Goal: Navigation & Orientation: Find specific page/section

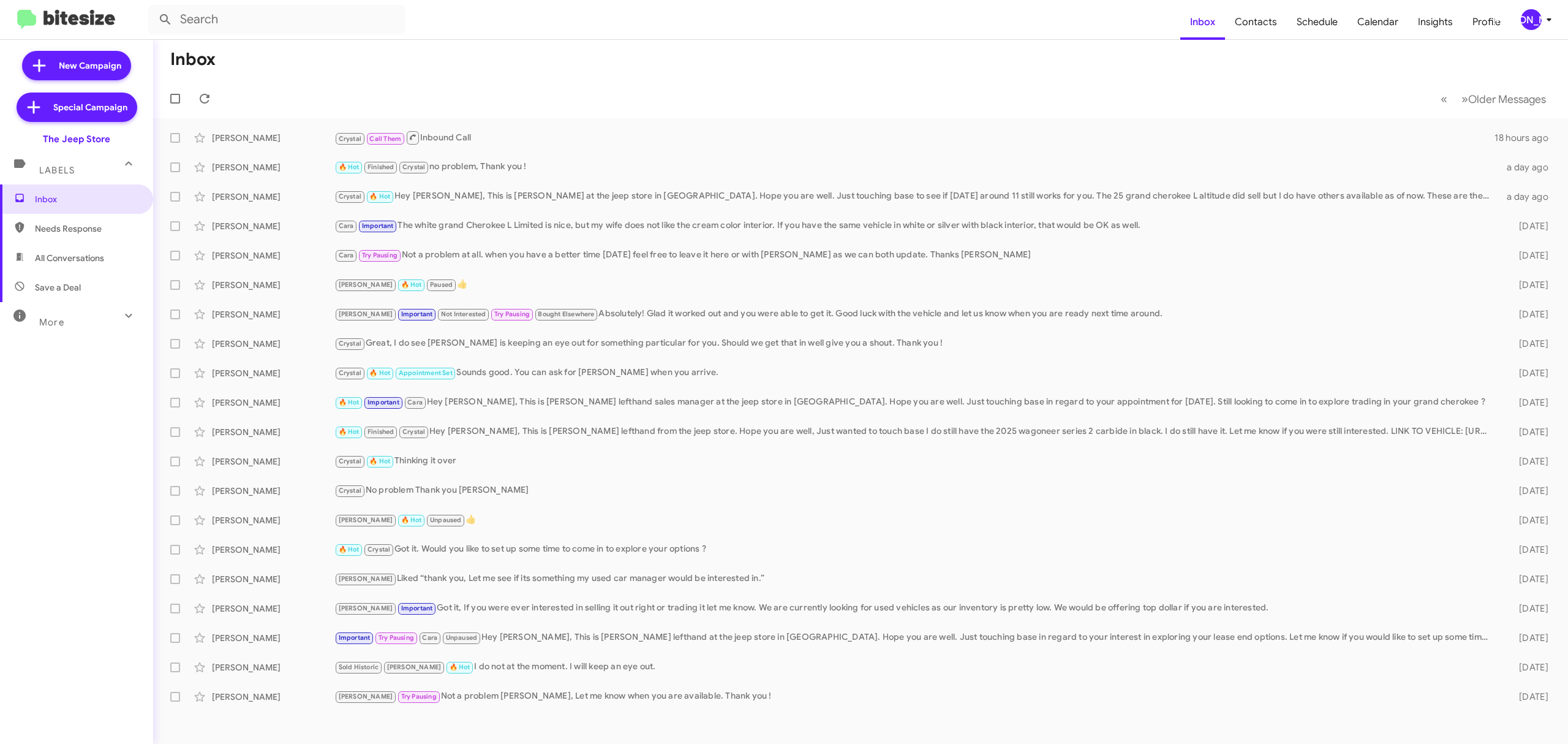
click at [1533, 26] on div "[PERSON_NAME]" at bounding box center [1532, 19] width 21 height 21
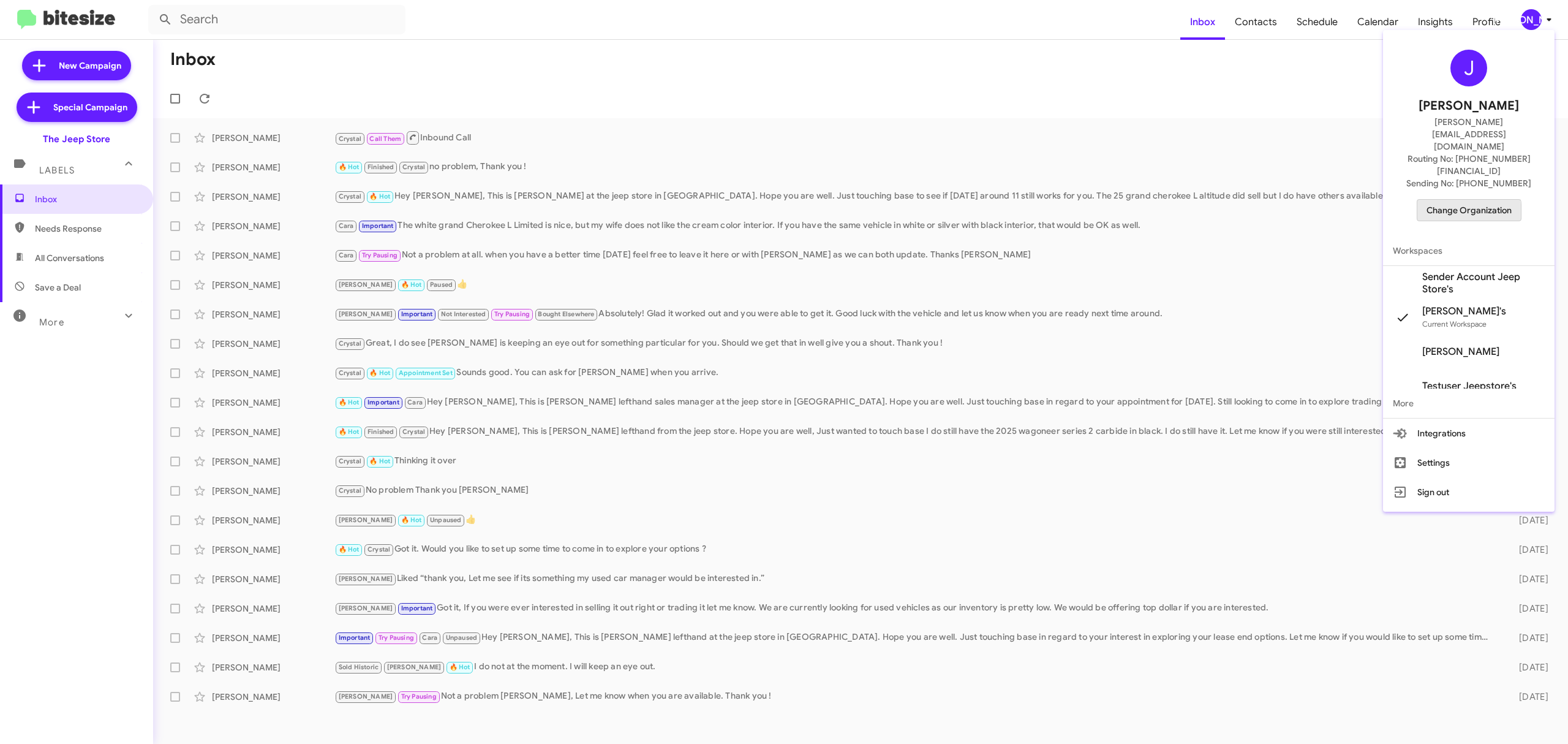
click at [1443, 200] on span "Change Organization" at bounding box center [1469, 211] width 85 height 21
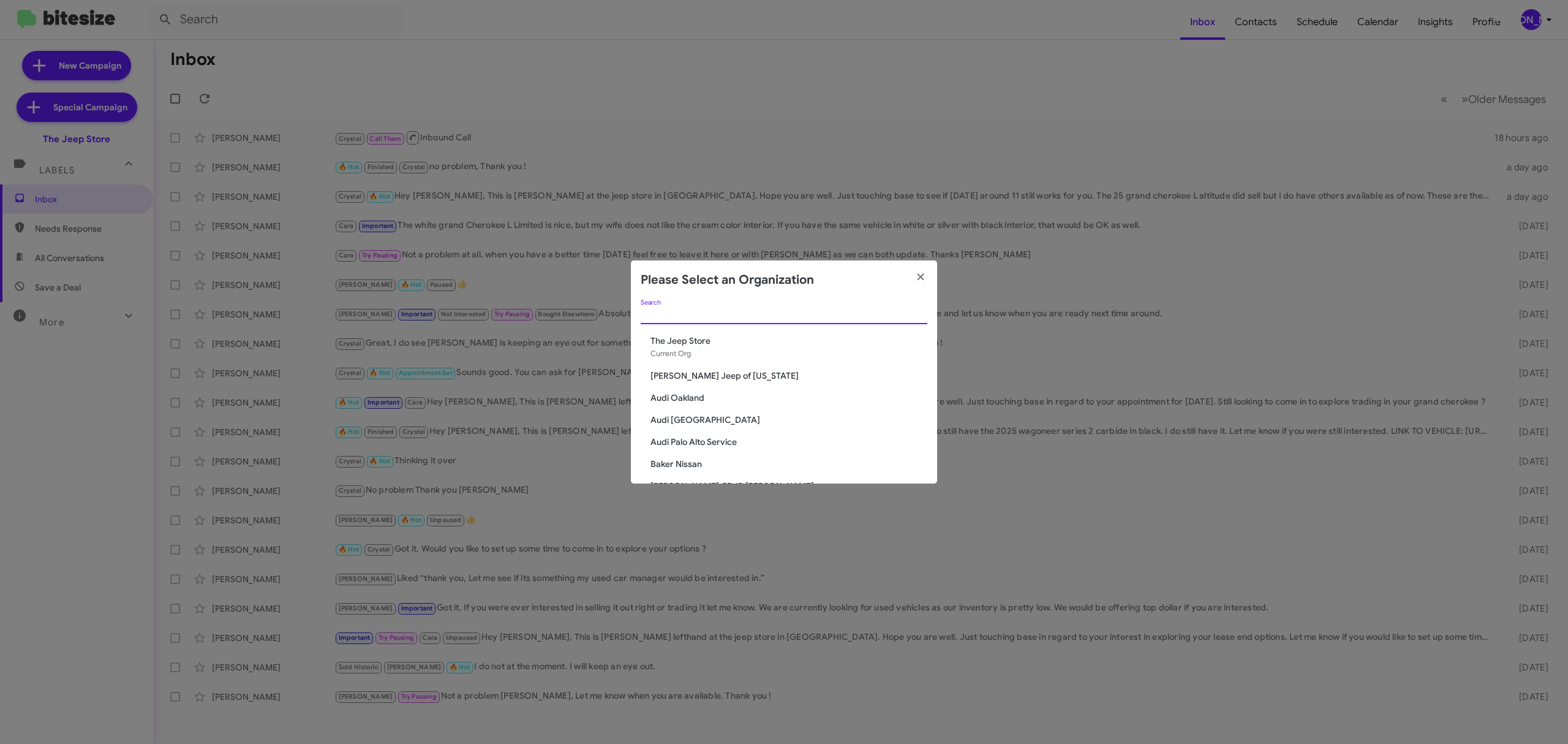
click at [790, 318] on input "Search" at bounding box center [784, 314] width 287 height 10
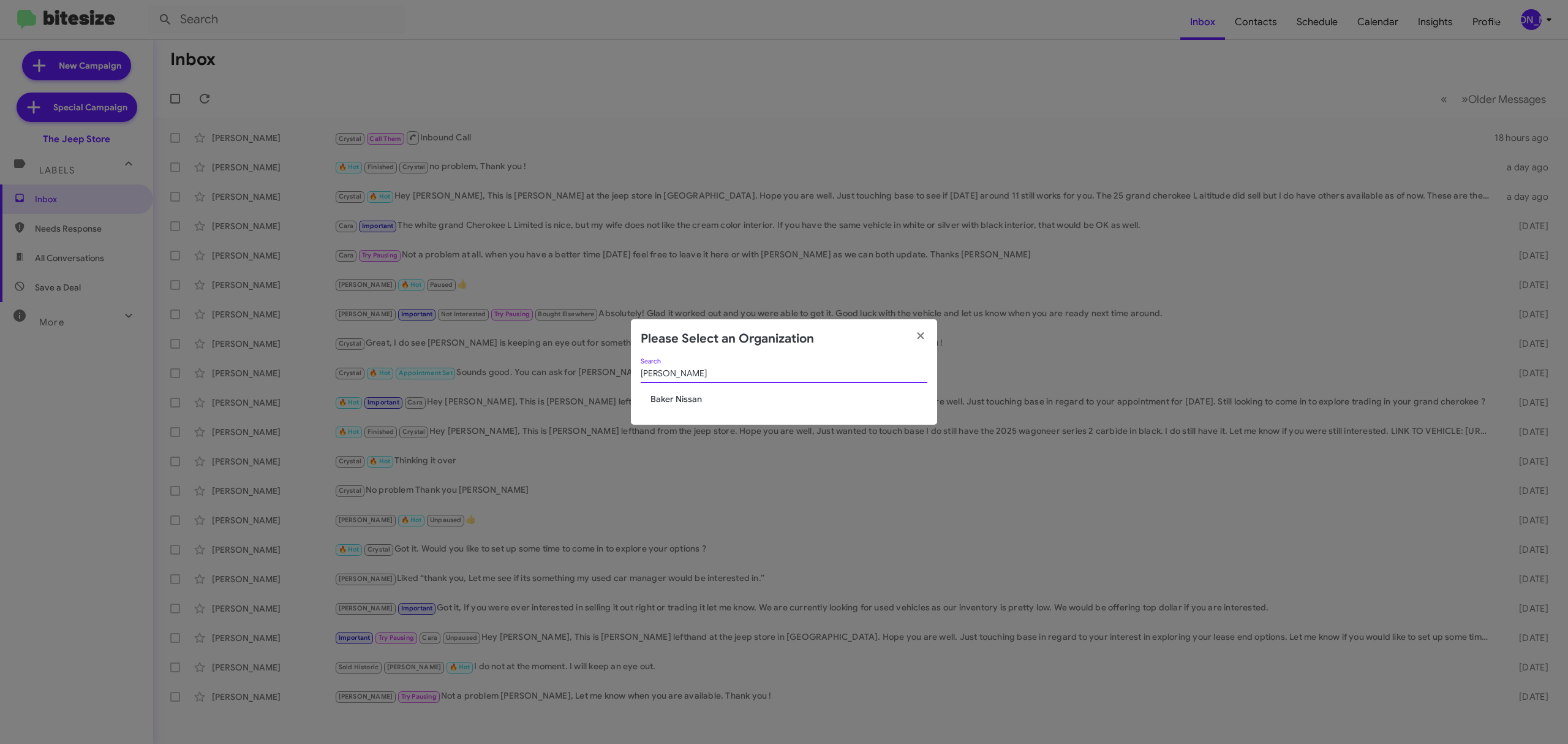
type input "baker"
click at [673, 395] on span "Baker Nissan" at bounding box center [789, 399] width 277 height 12
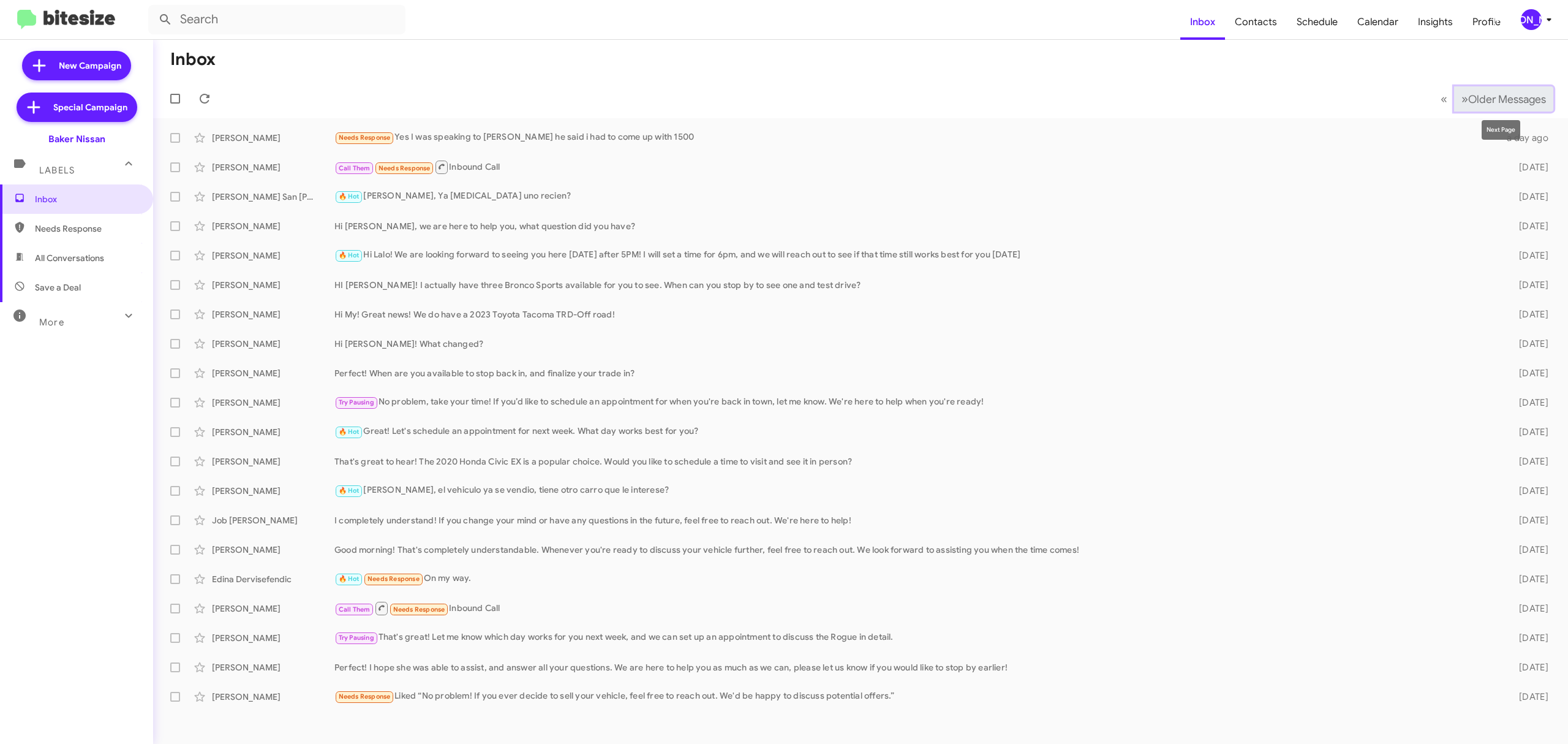
click at [1480, 101] on span "Older Messages" at bounding box center [1507, 99] width 78 height 13
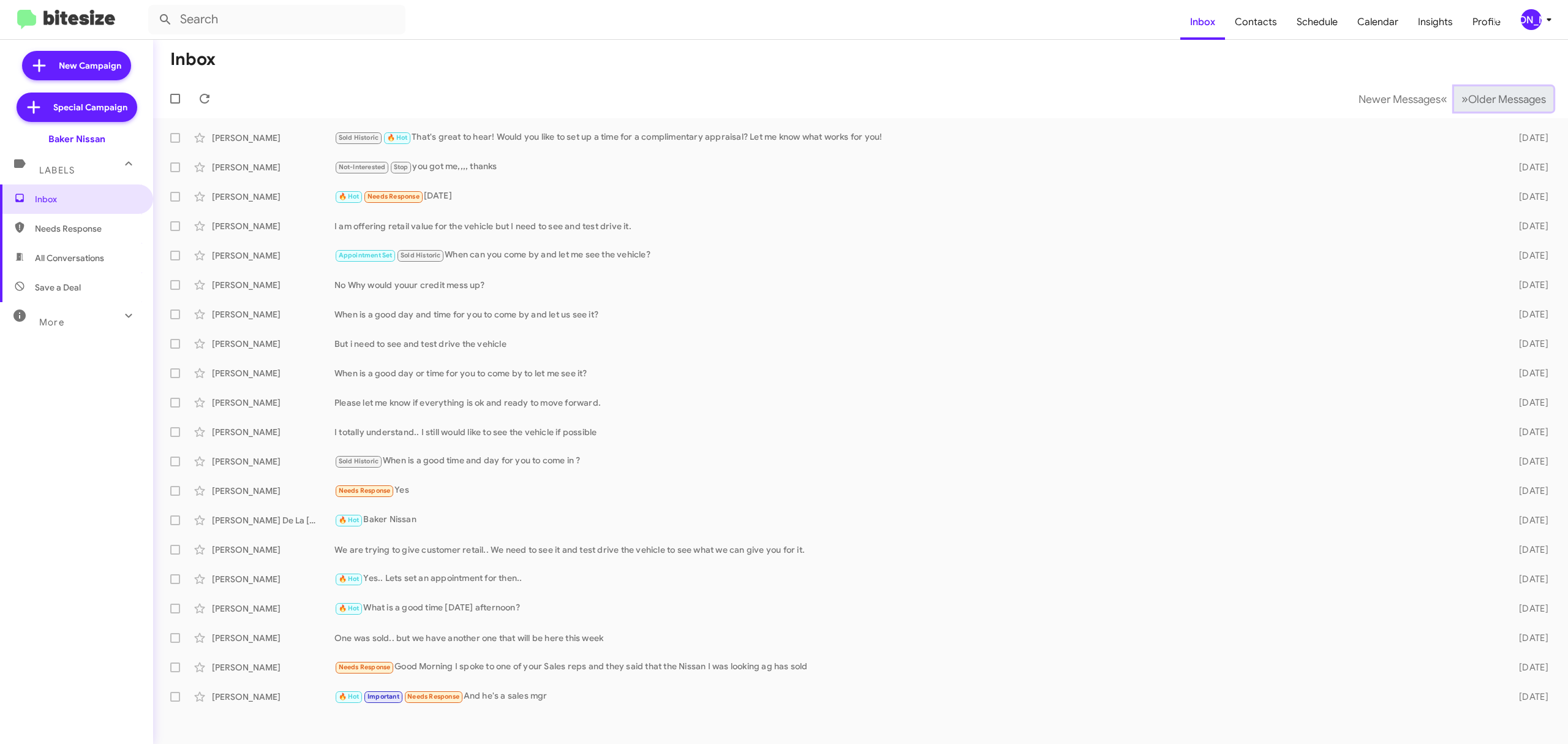
click at [1480, 101] on span "Older Messages" at bounding box center [1507, 99] width 78 height 13
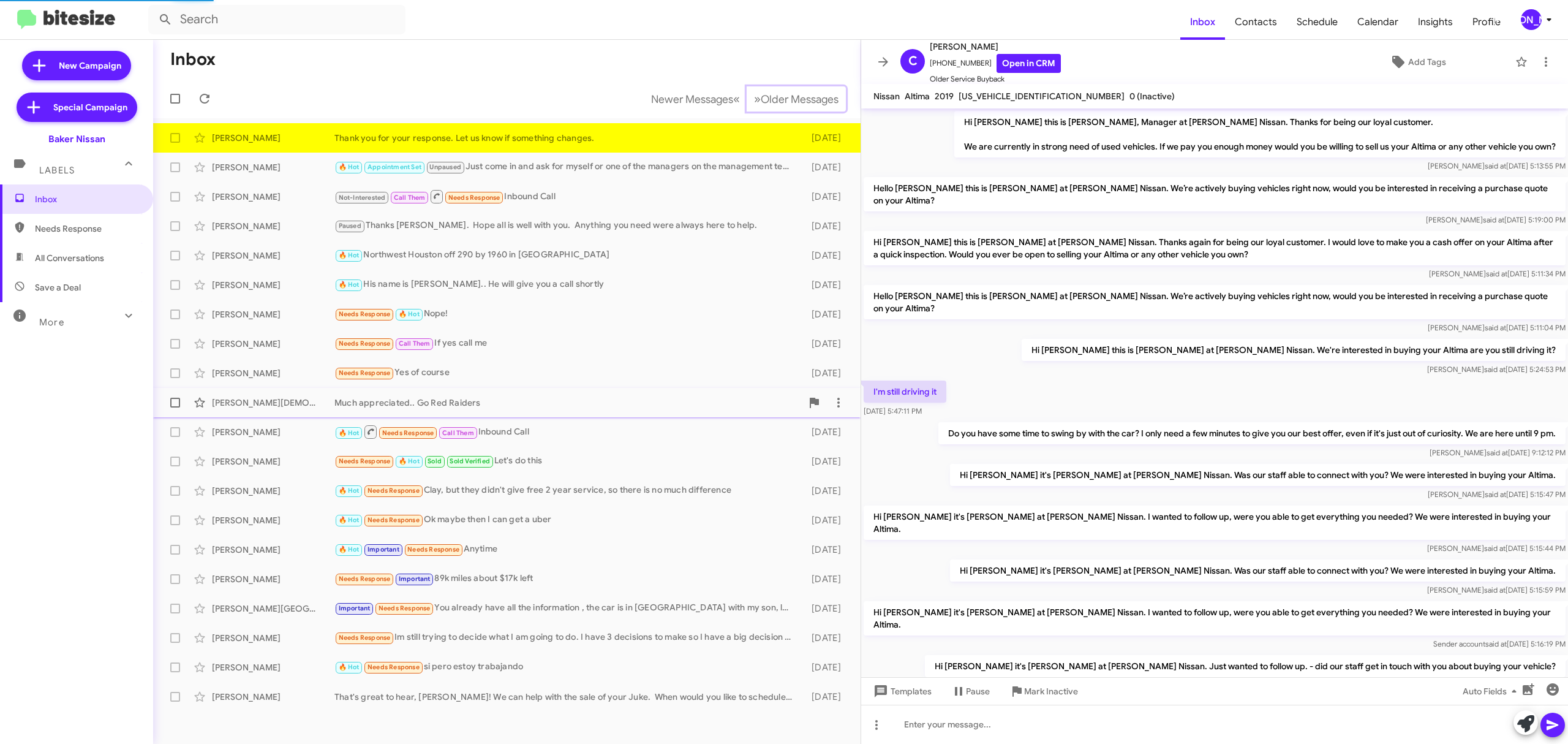
scroll to position [197, 0]
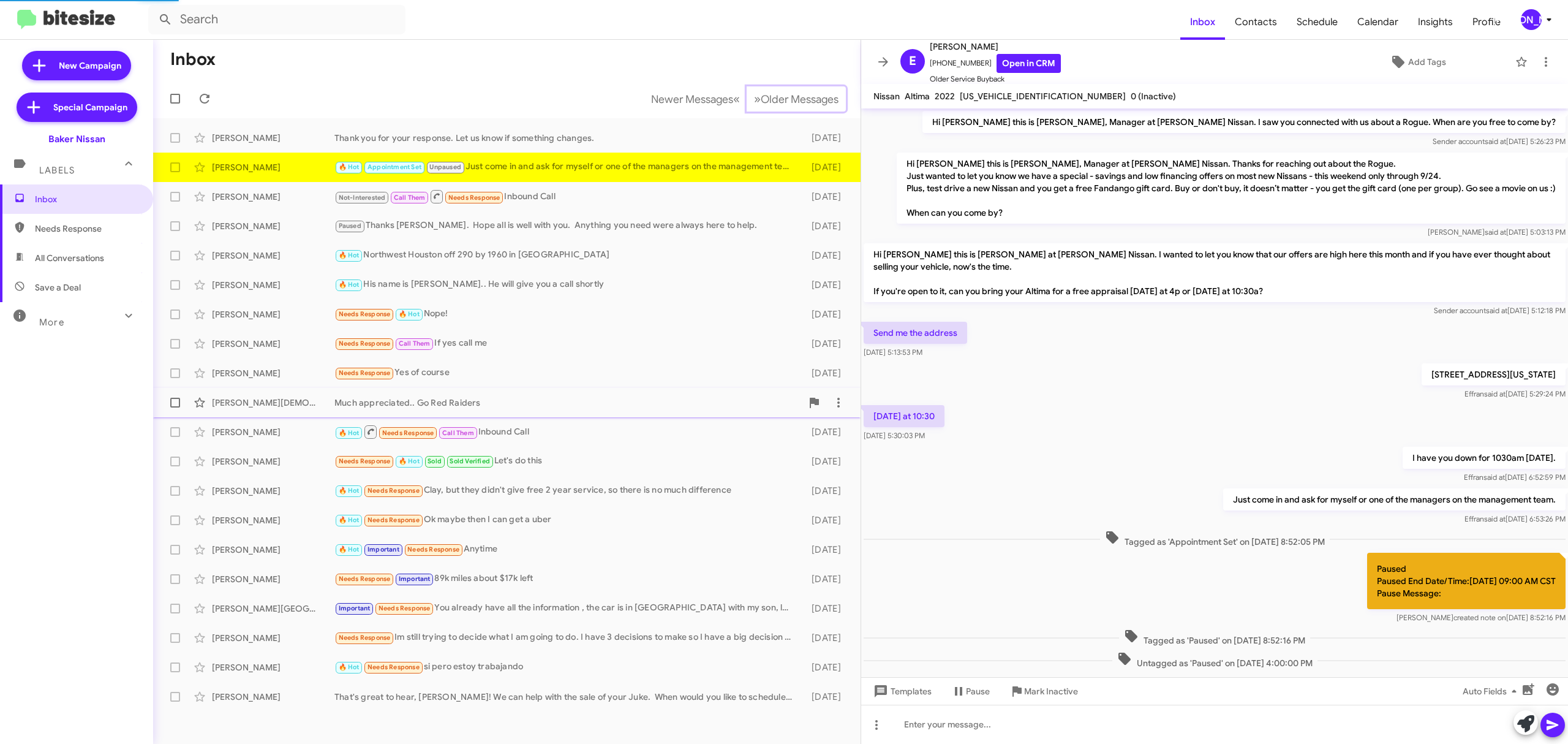
scroll to position [32, 0]
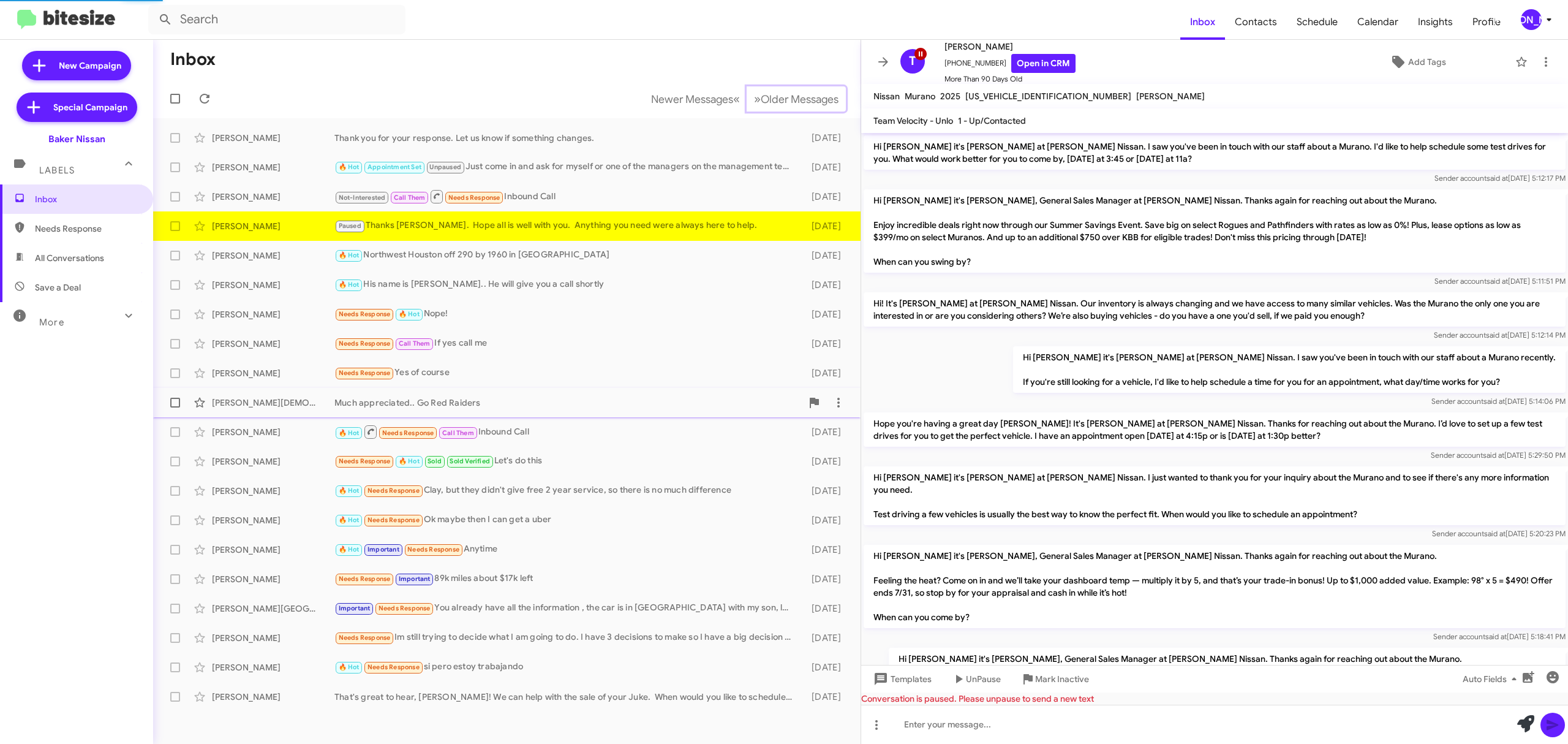
scroll to position [709, 0]
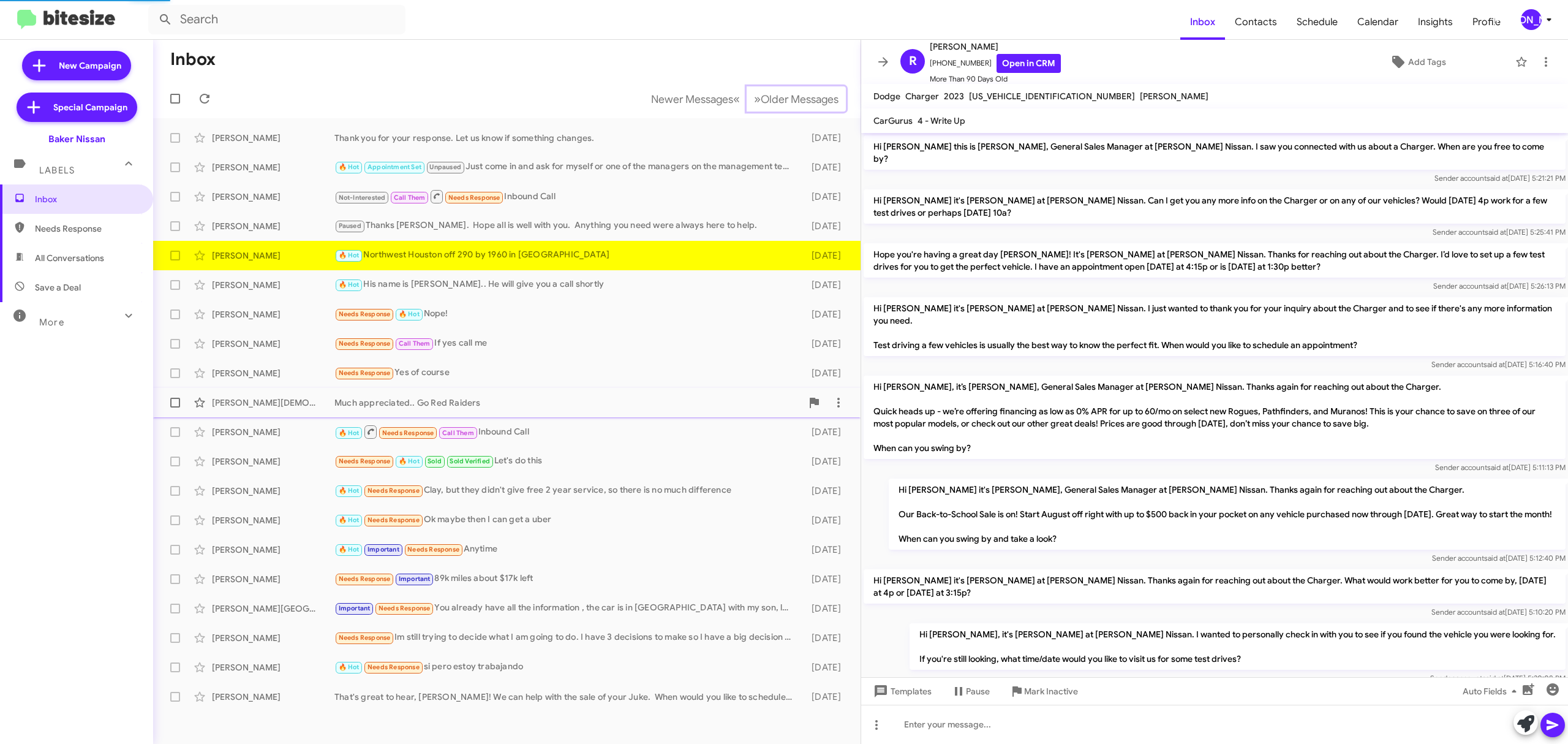
scroll to position [510, 0]
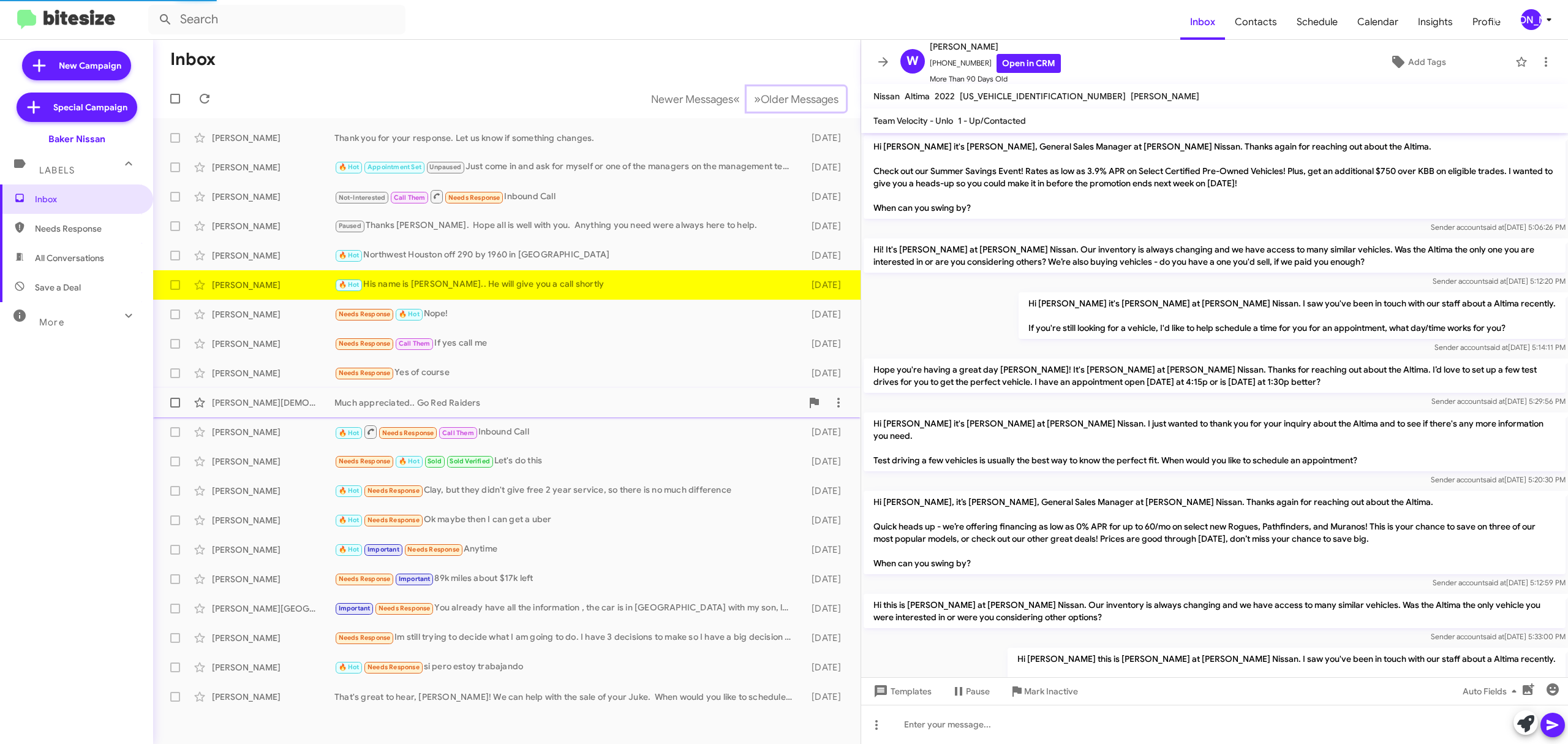
scroll to position [681, 0]
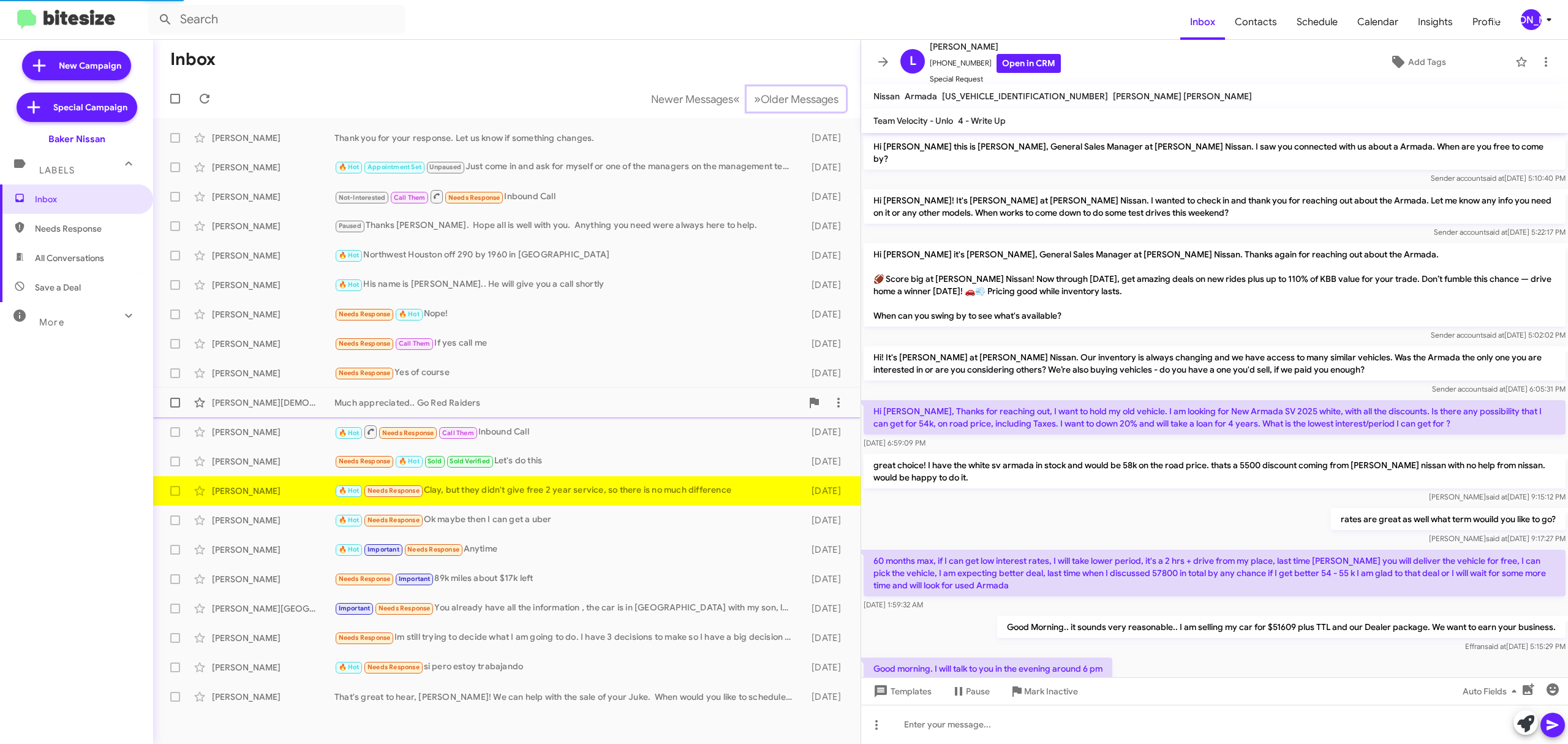
scroll to position [322, 0]
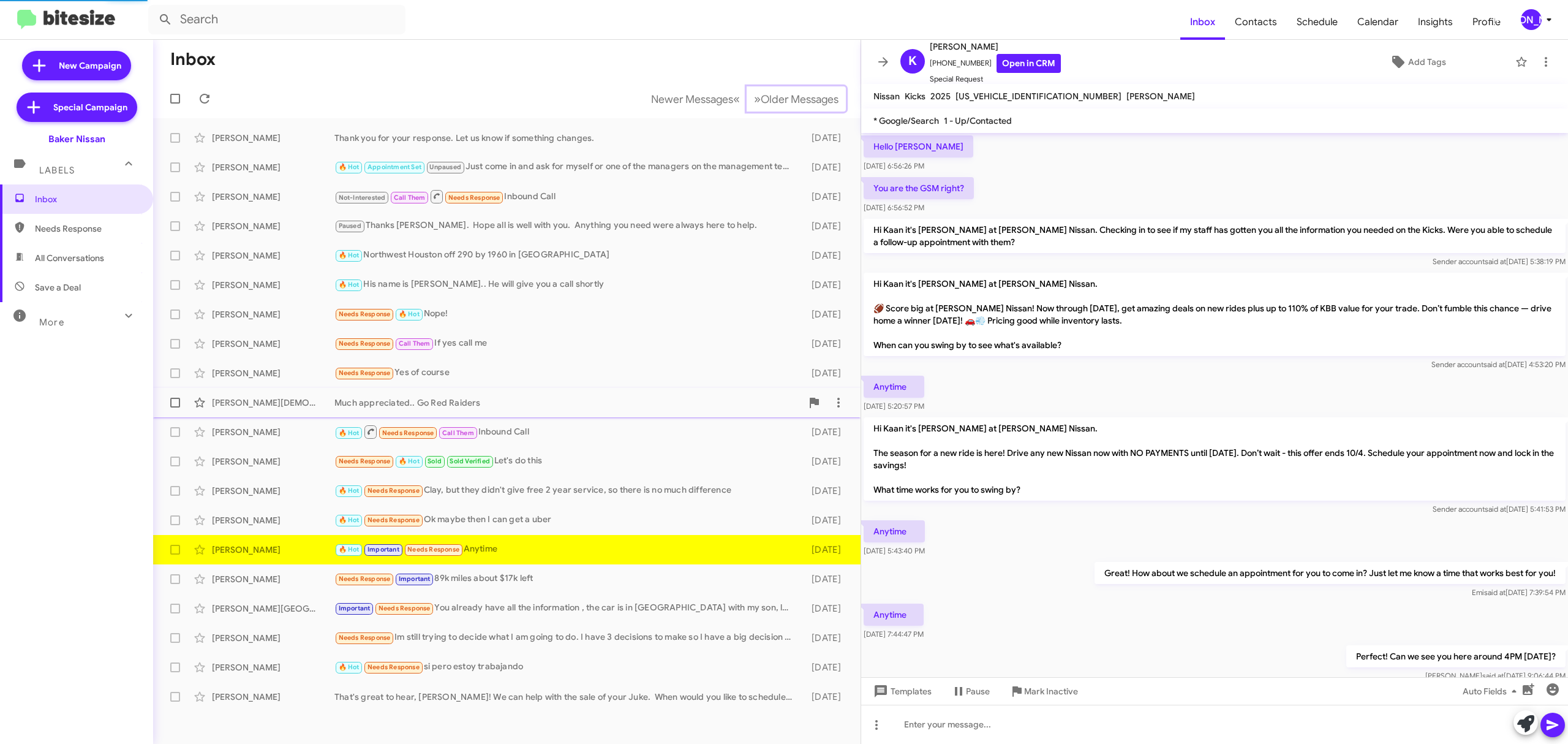
scroll to position [82, 0]
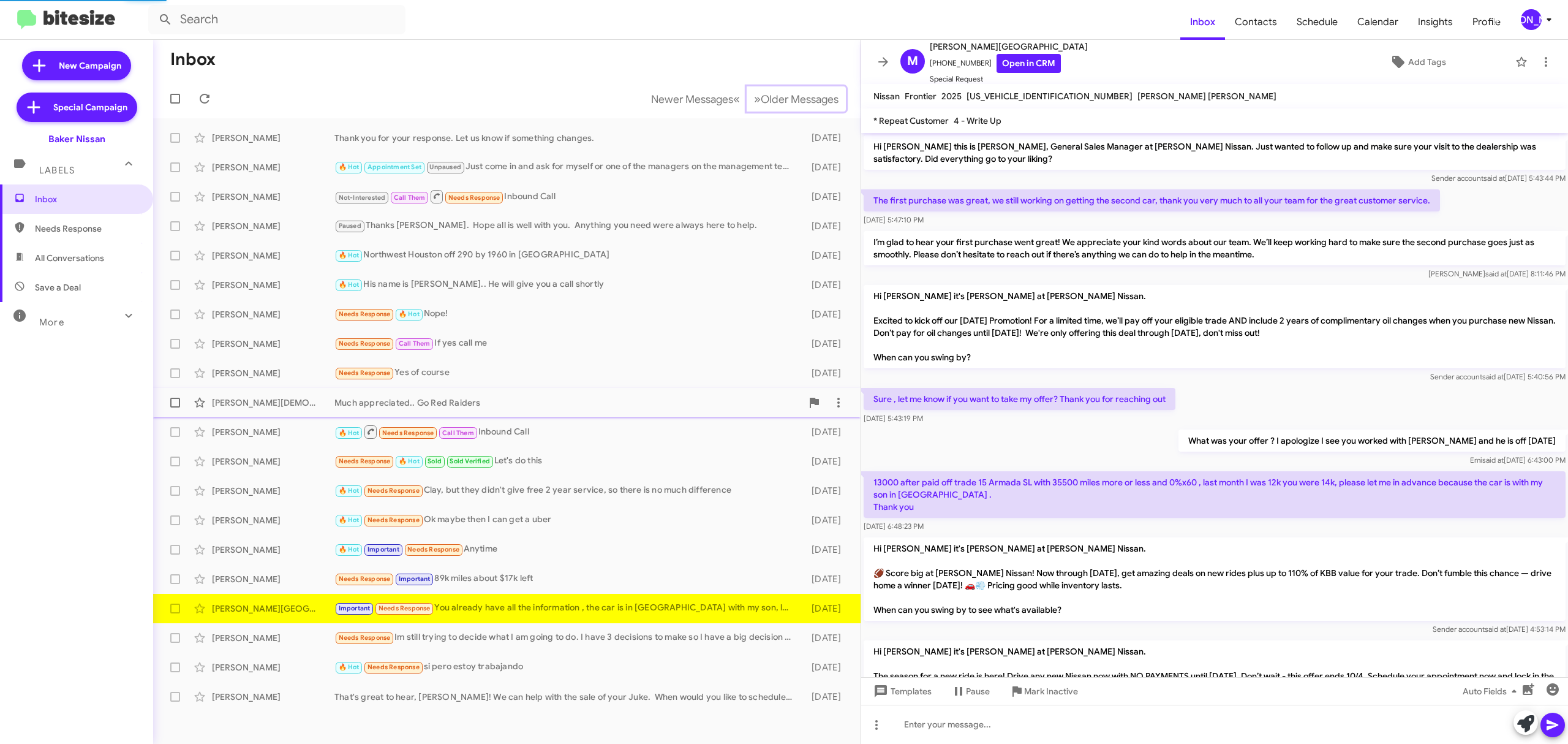
scroll to position [234, 0]
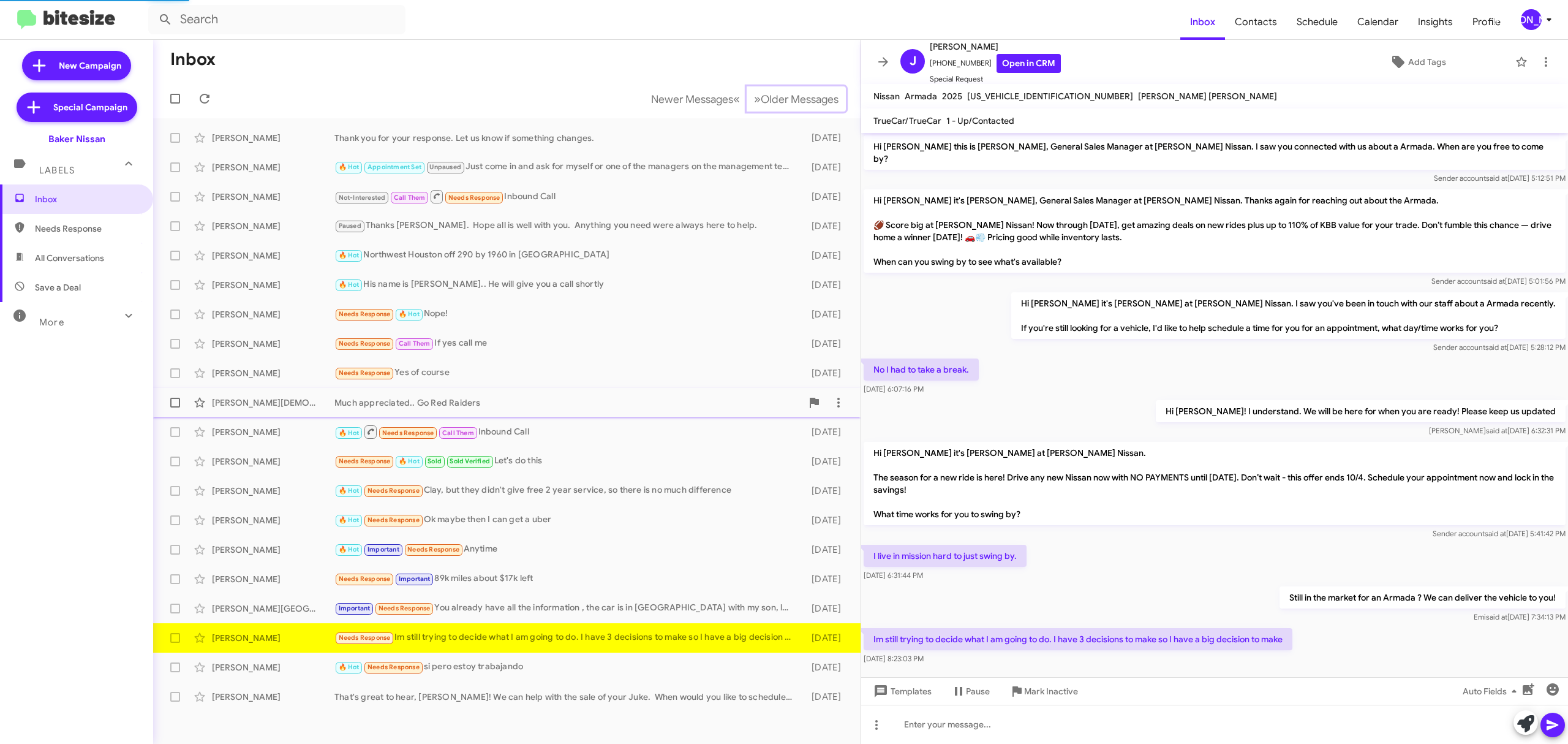
scroll to position [5, 0]
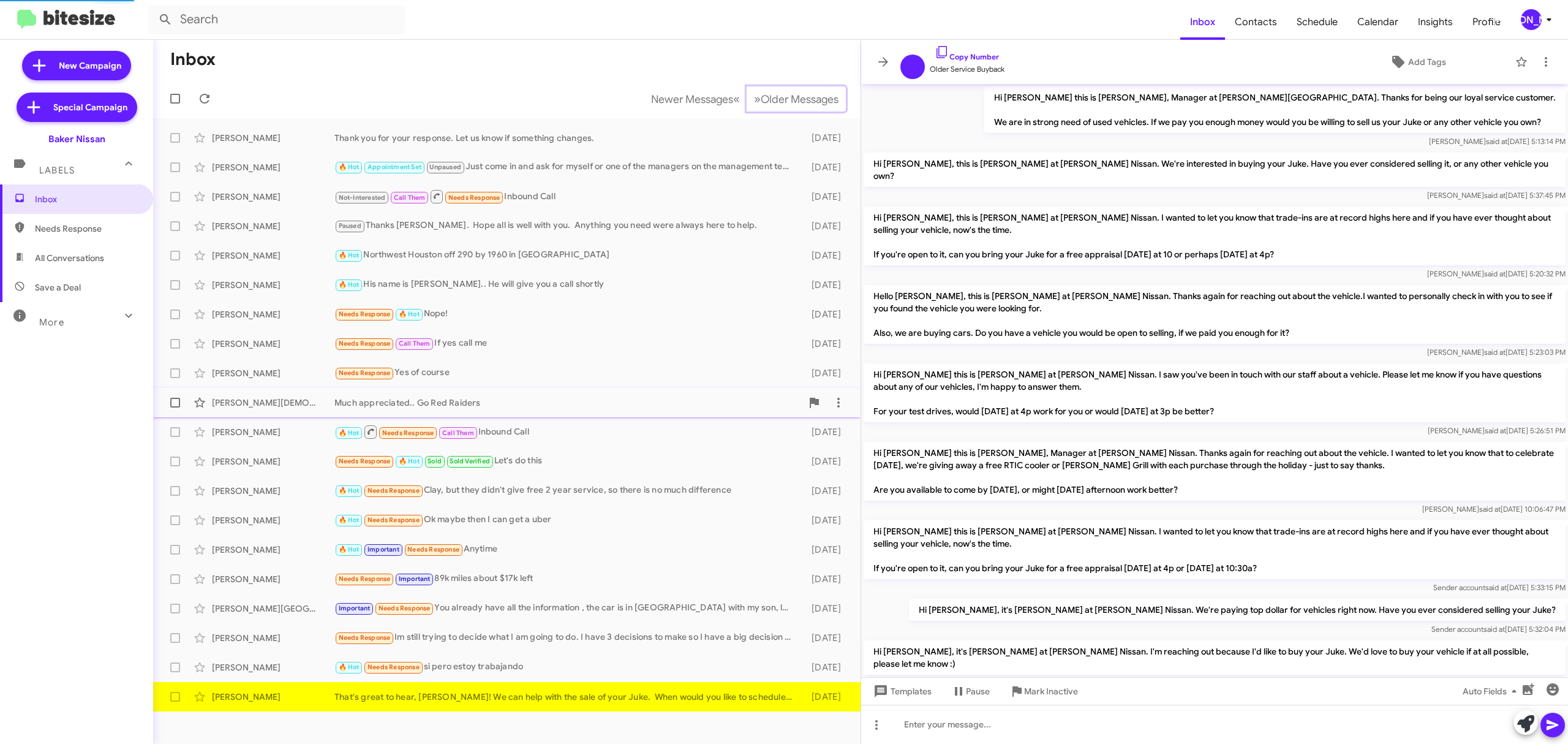
scroll to position [290, 0]
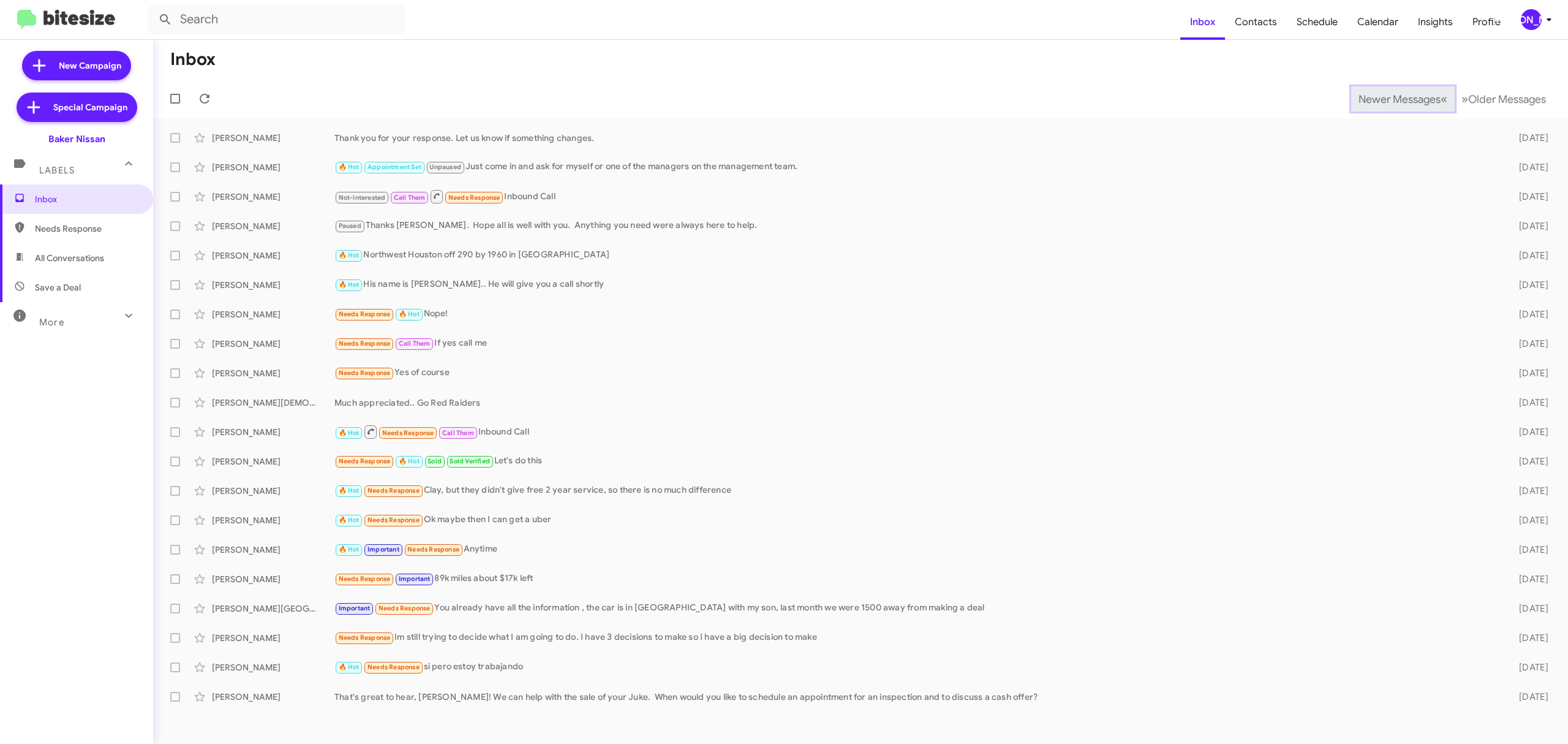
click at [1390, 98] on span "Newer Messages" at bounding box center [1399, 99] width 82 height 13
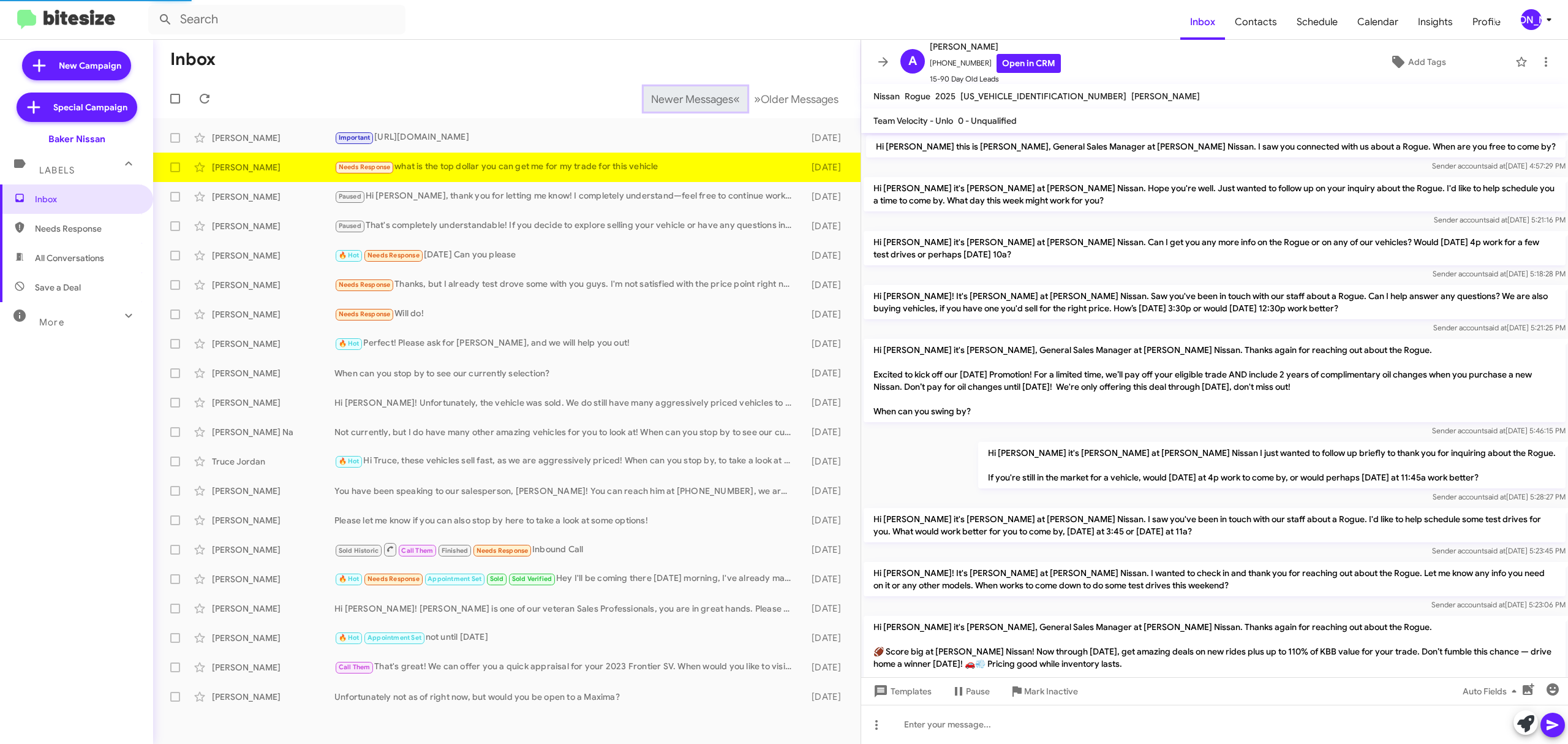
scroll to position [551, 0]
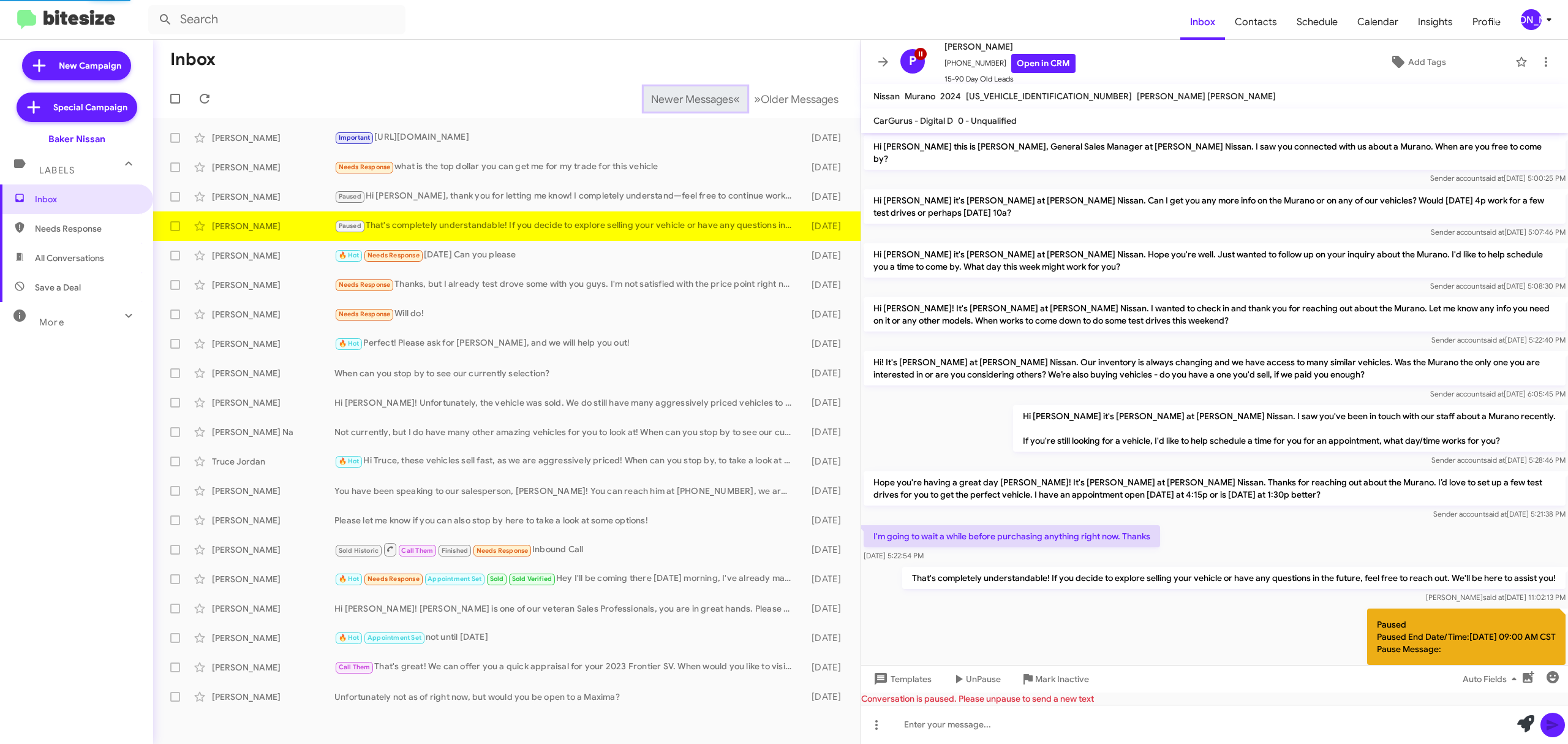
scroll to position [61, 0]
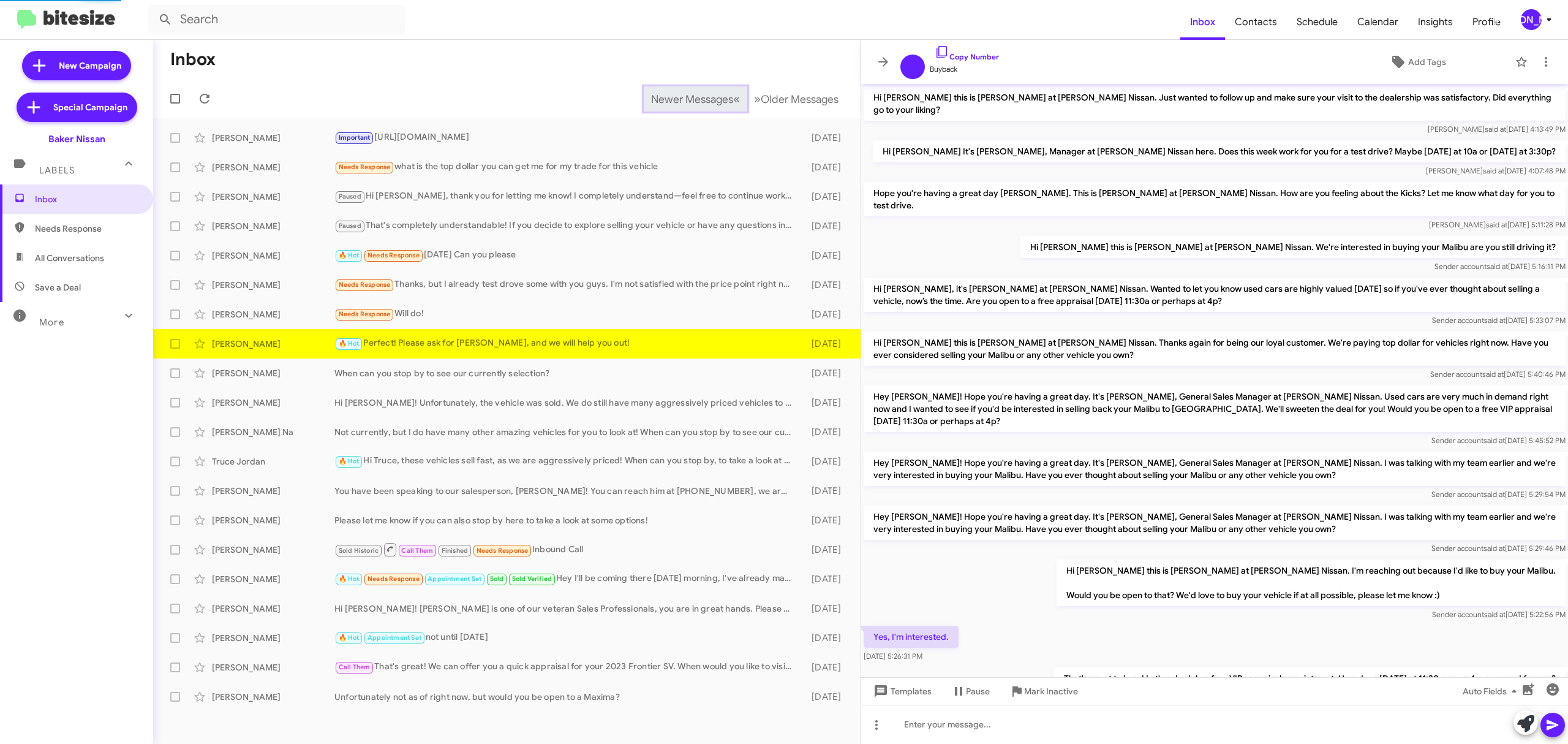
scroll to position [209, 0]
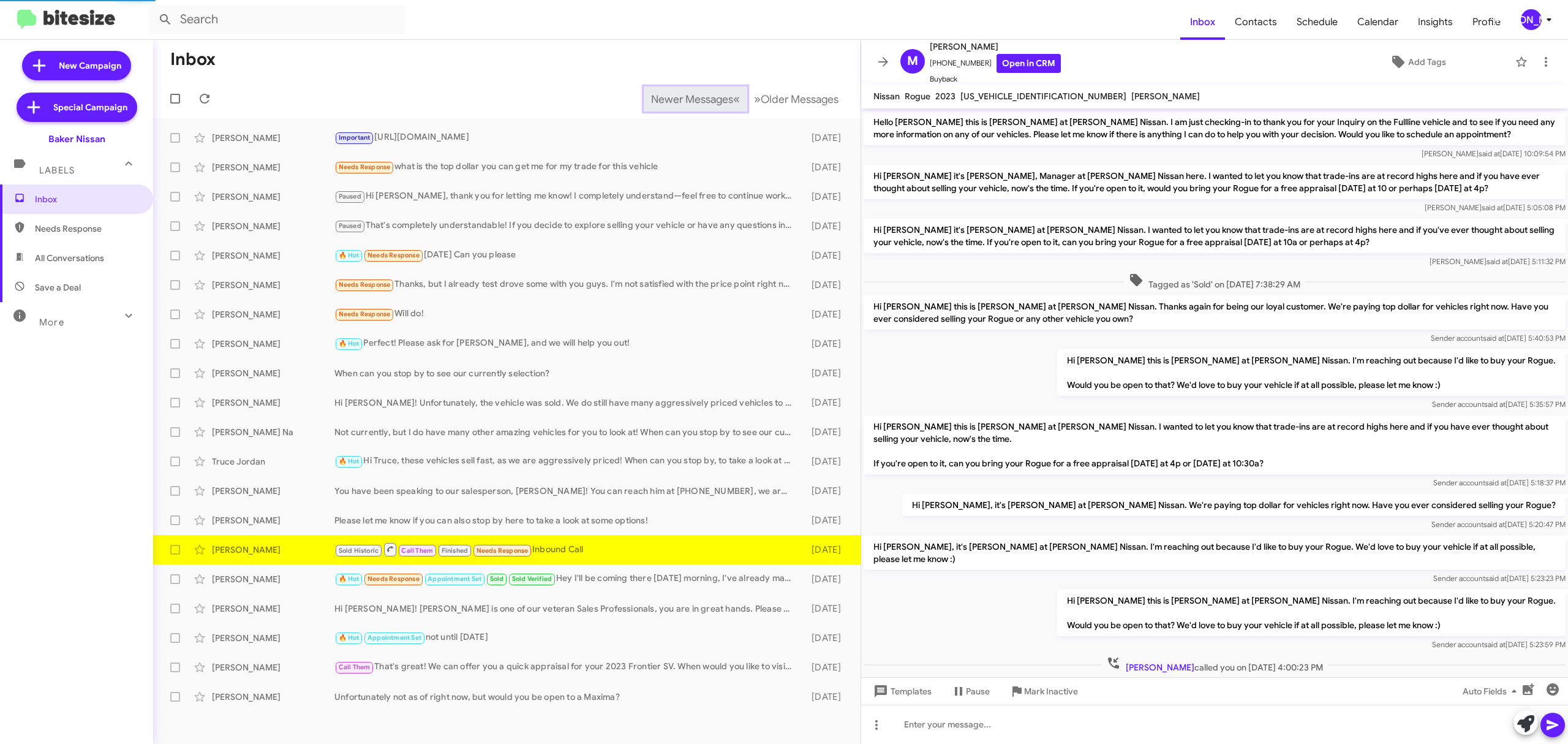
scroll to position [124, 0]
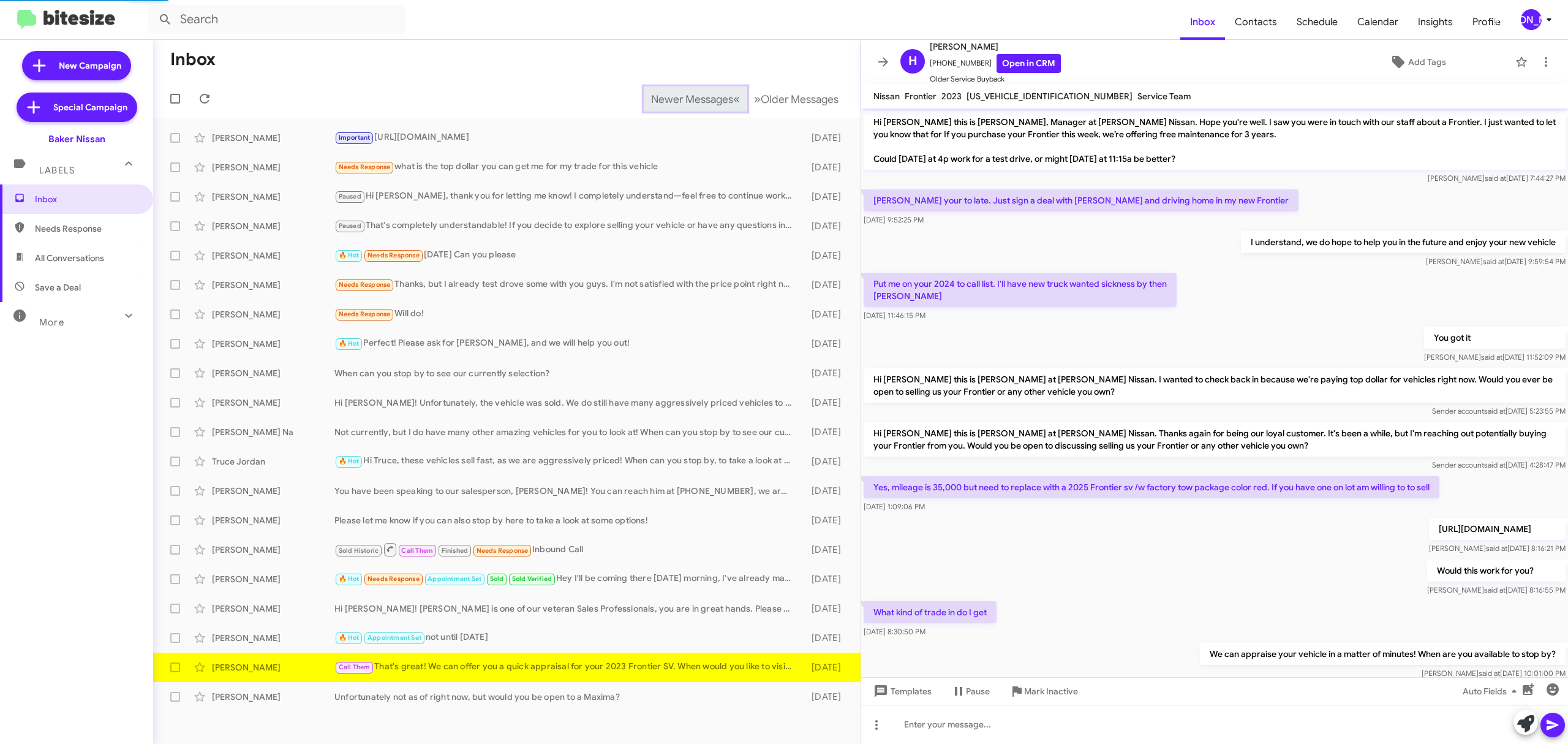
scroll to position [188, 0]
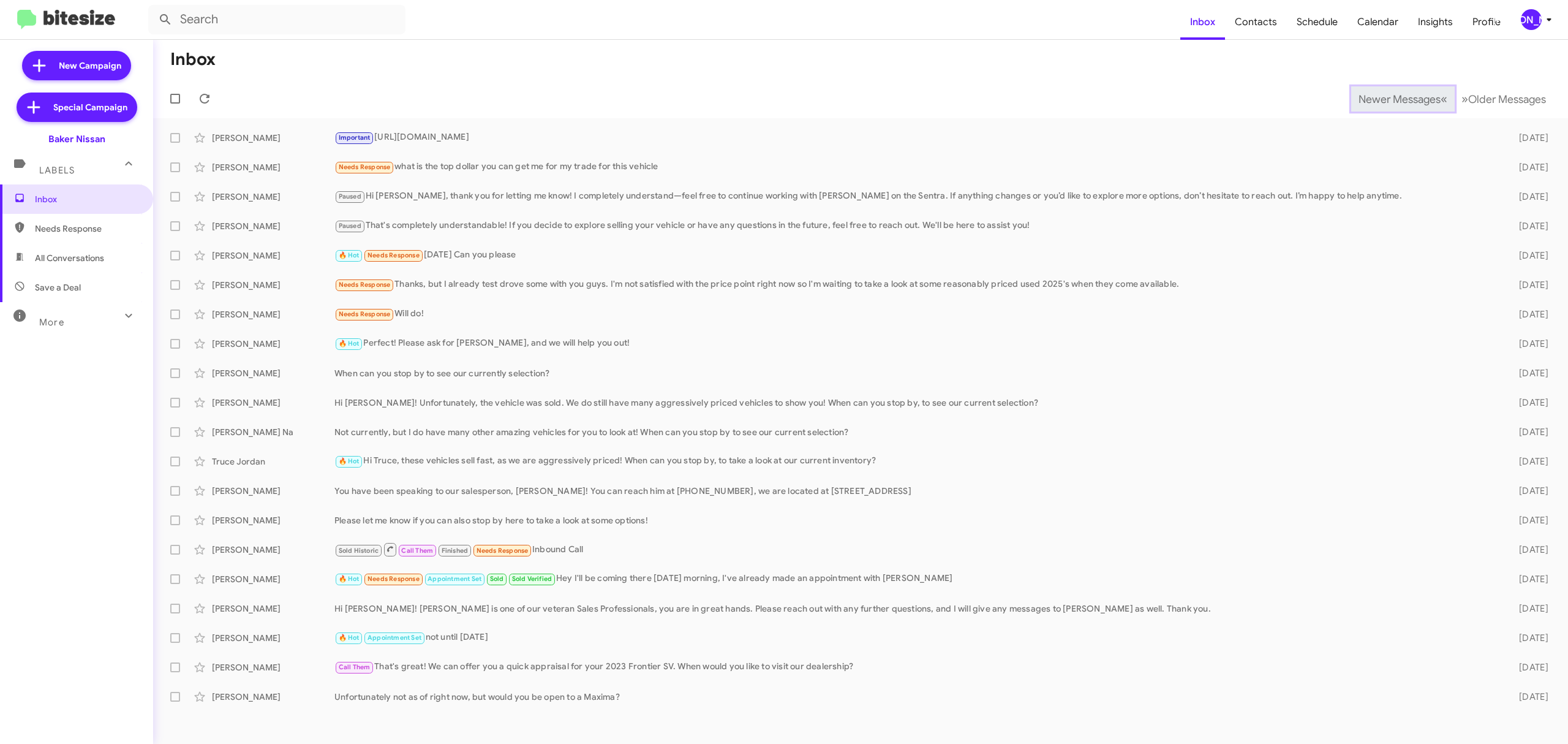
click at [1390, 98] on span "Newer Messages" at bounding box center [1399, 99] width 82 height 13
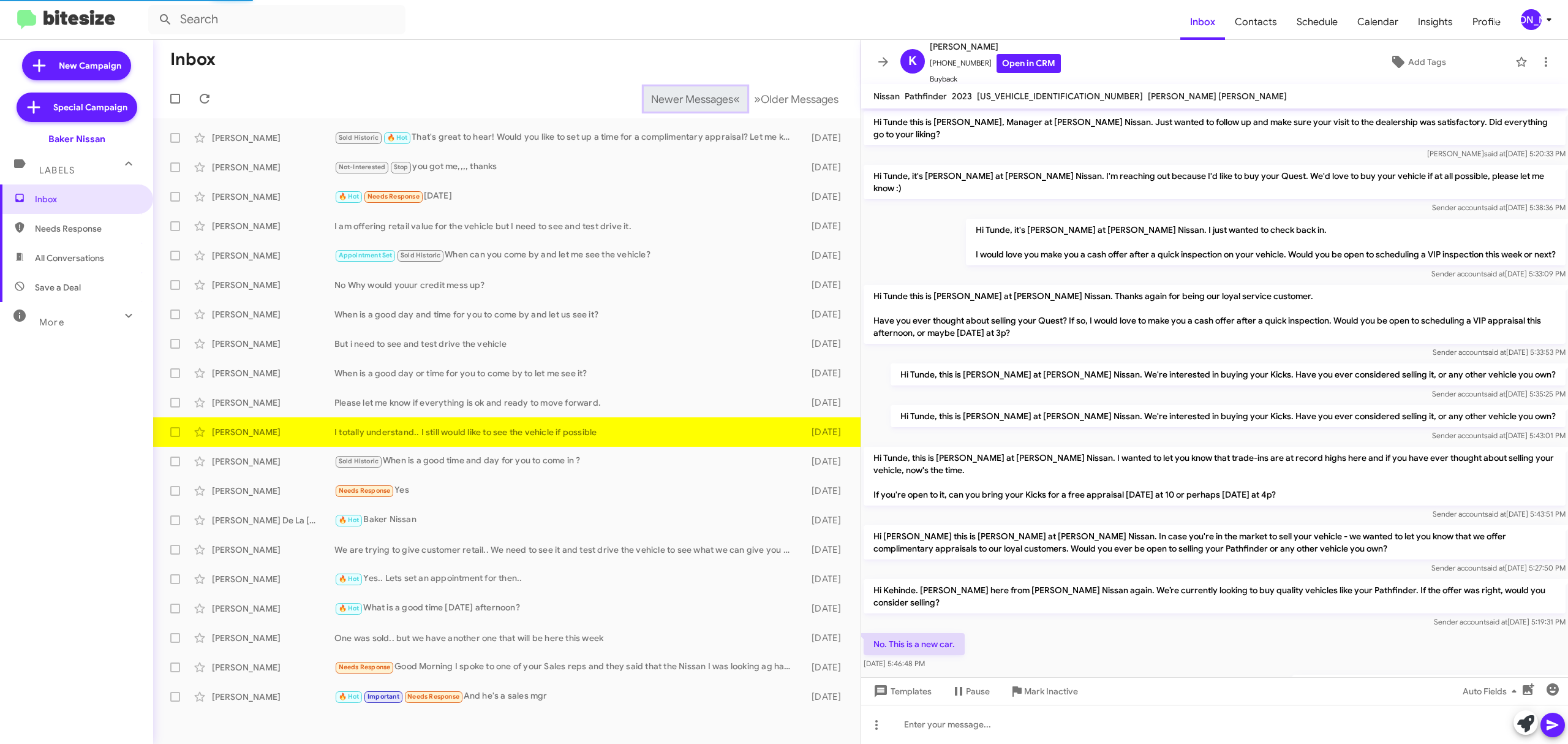
scroll to position [58, 0]
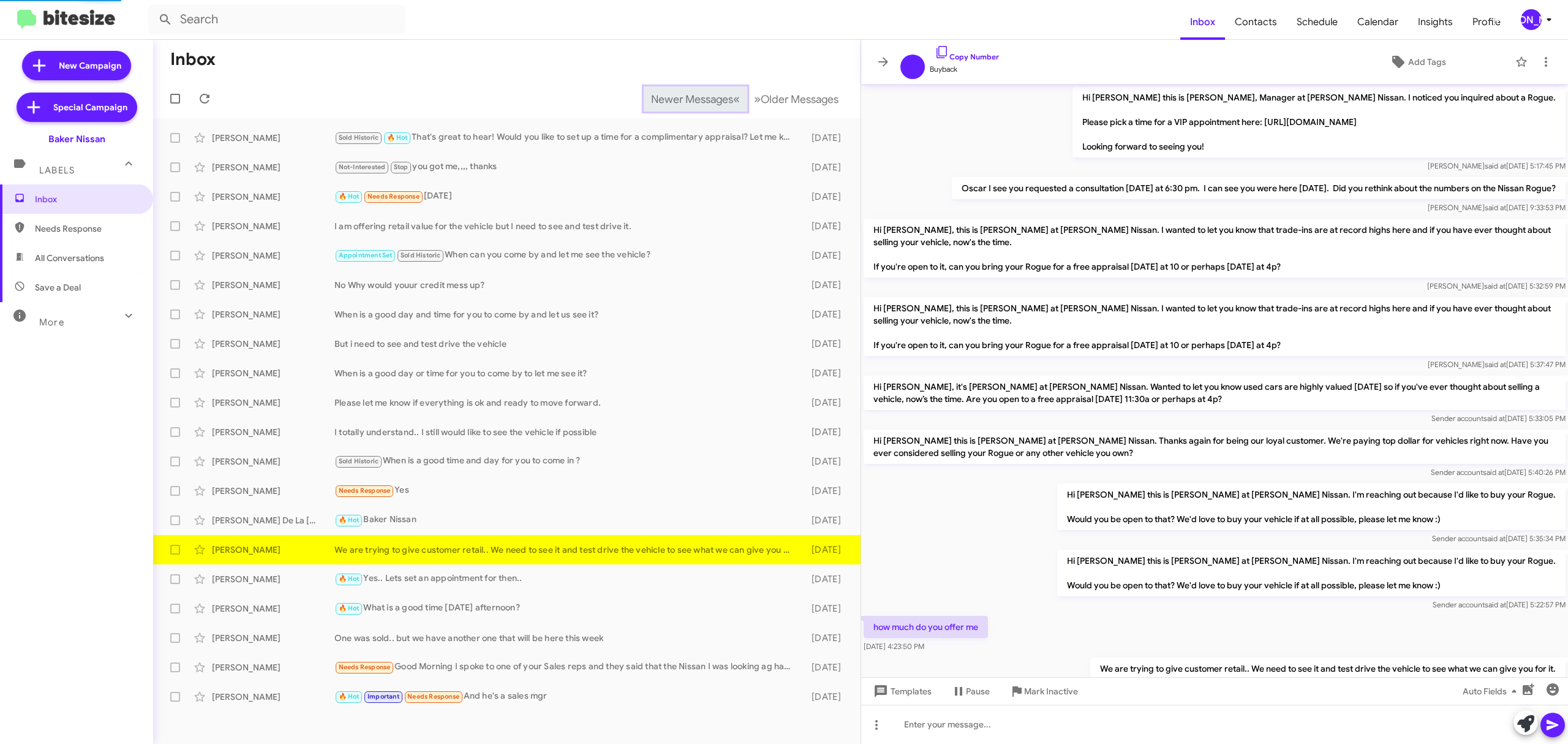
scroll to position [50, 0]
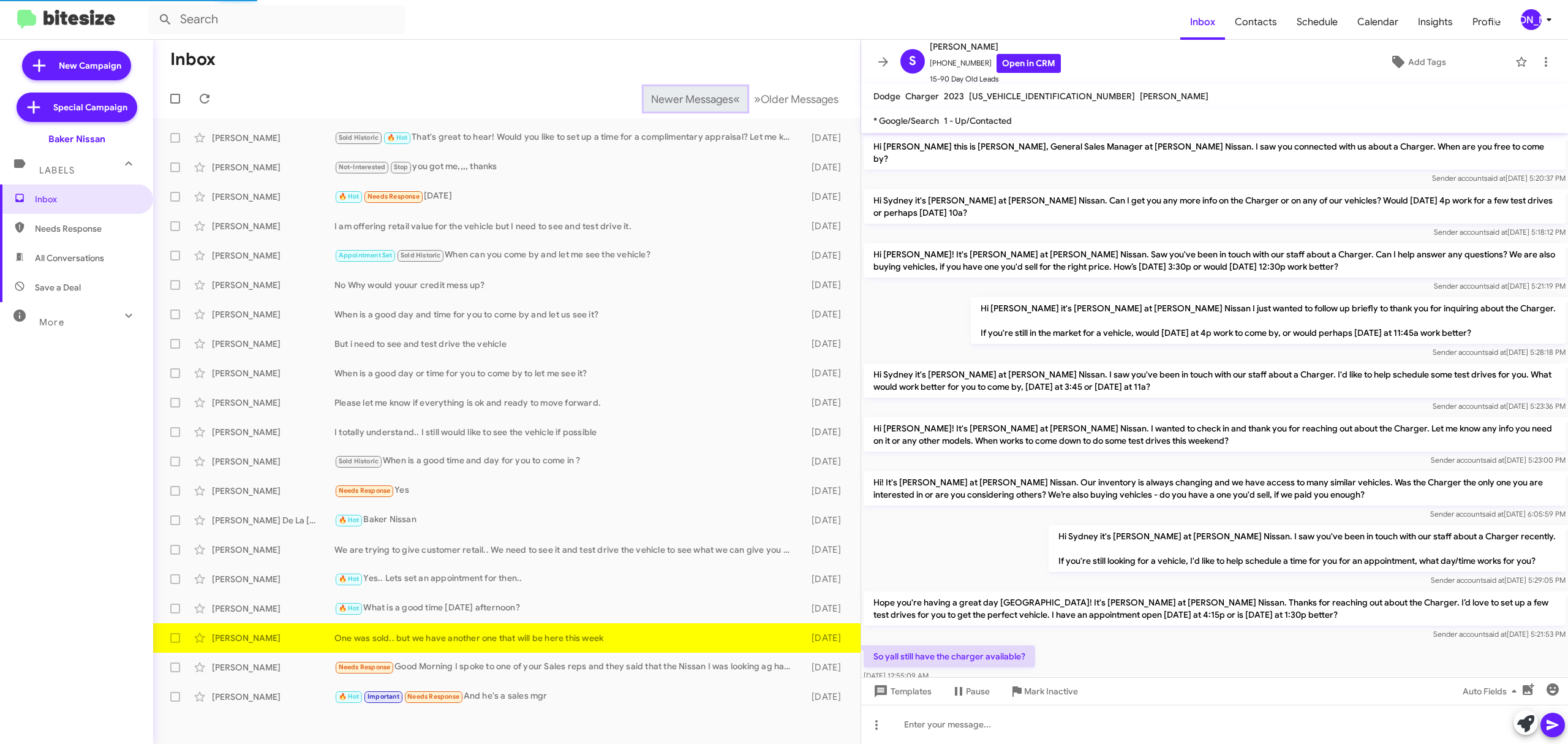
scroll to position [115, 0]
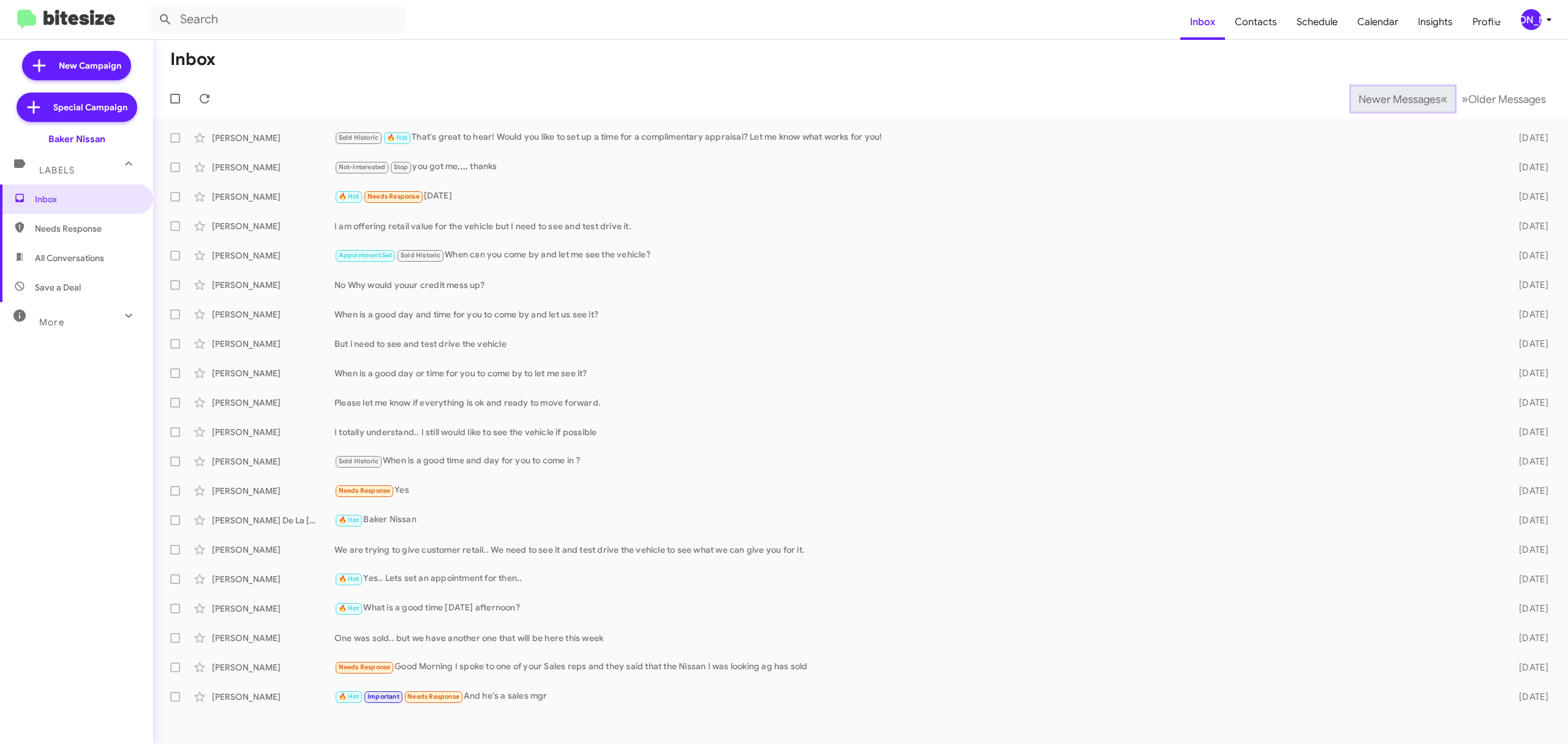
click at [1390, 98] on span "Newer Messages" at bounding box center [1399, 99] width 82 height 13
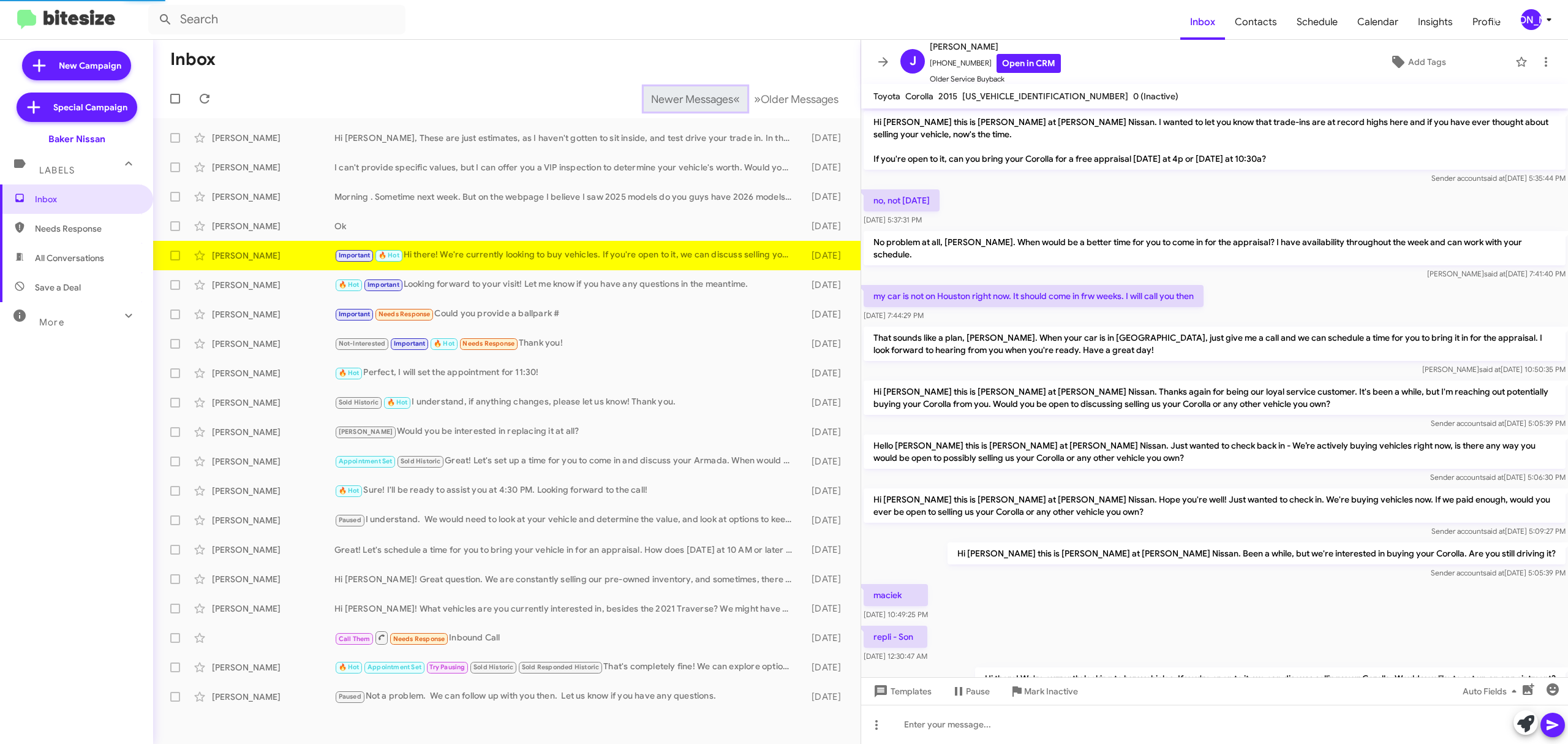
scroll to position [54, 0]
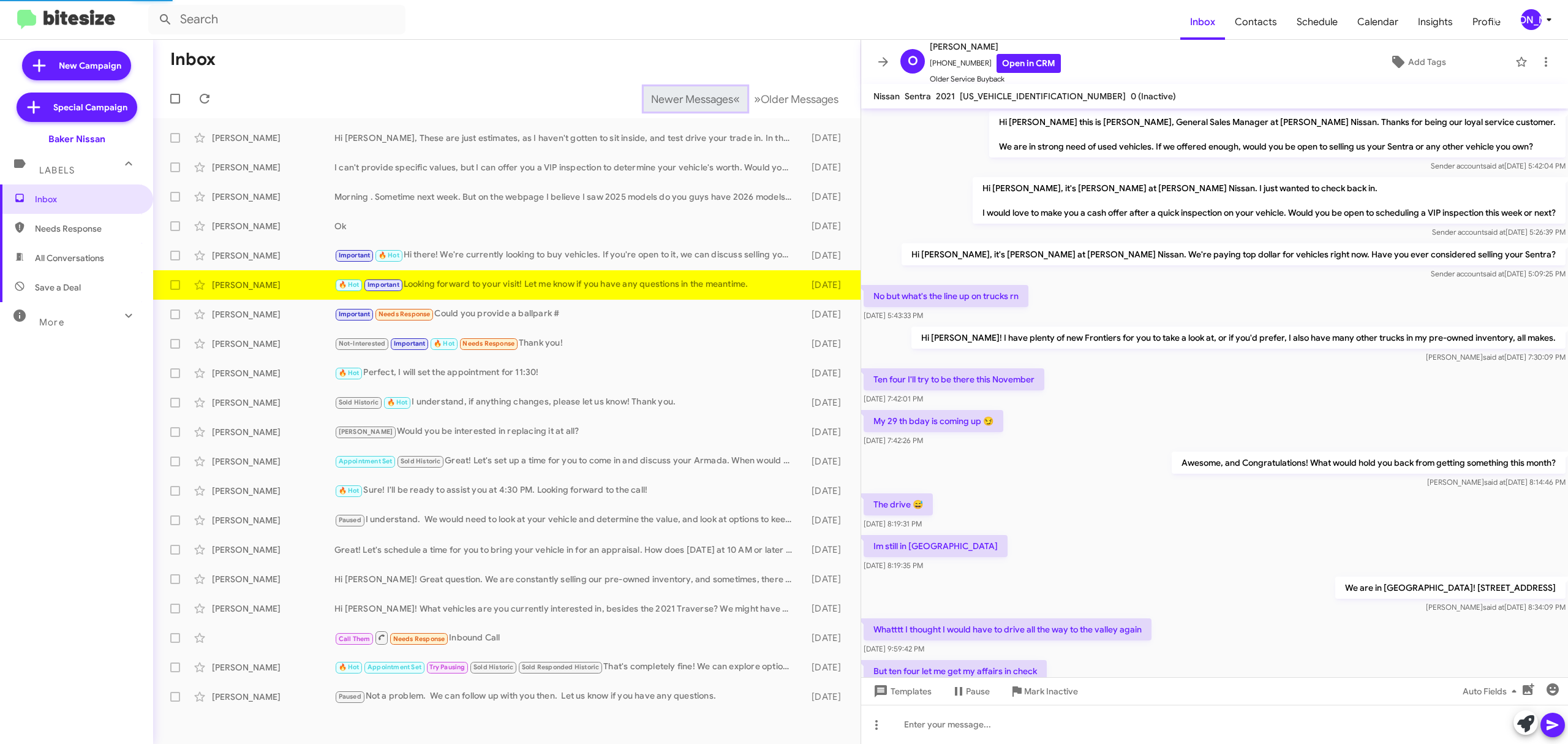
scroll to position [196, 0]
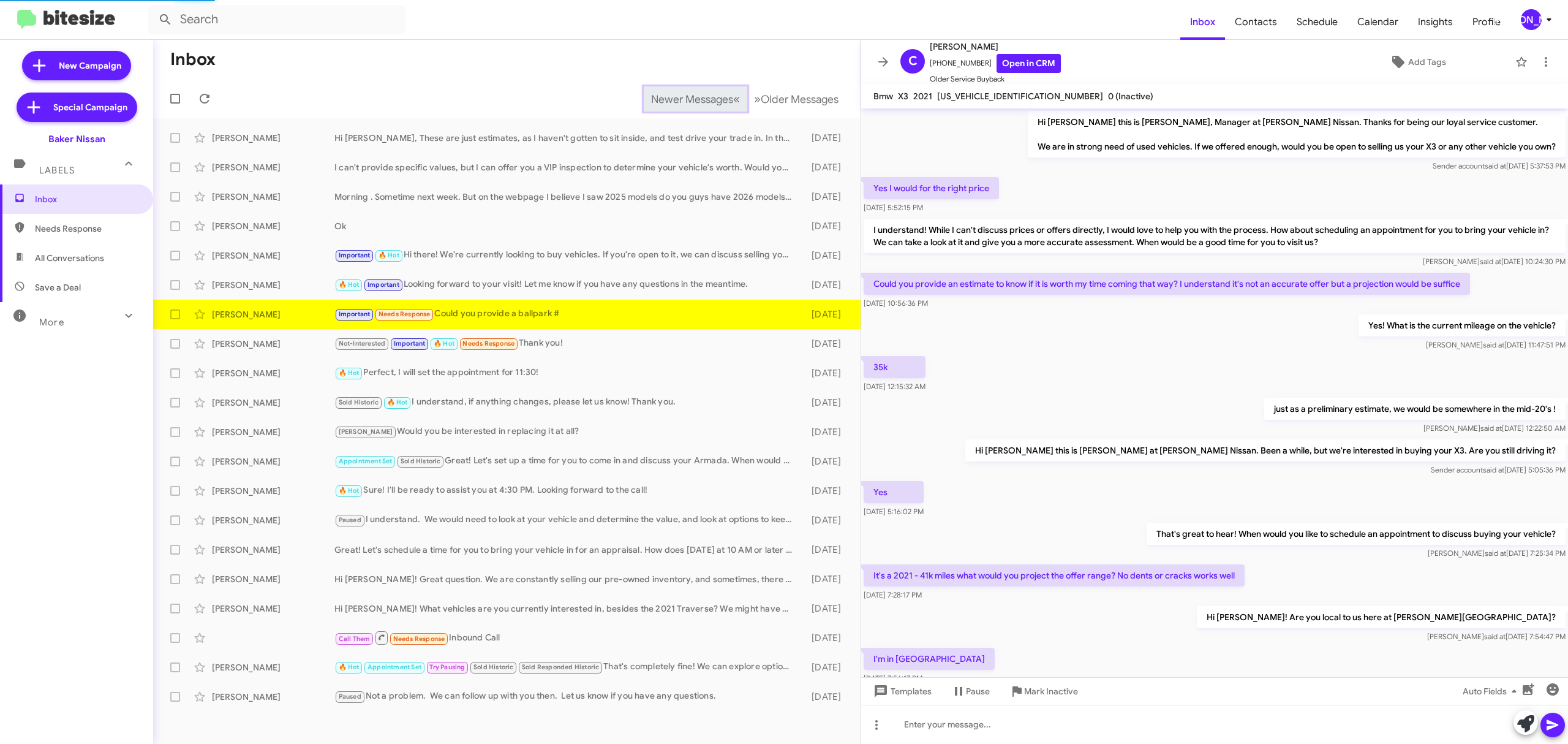
scroll to position [139, 0]
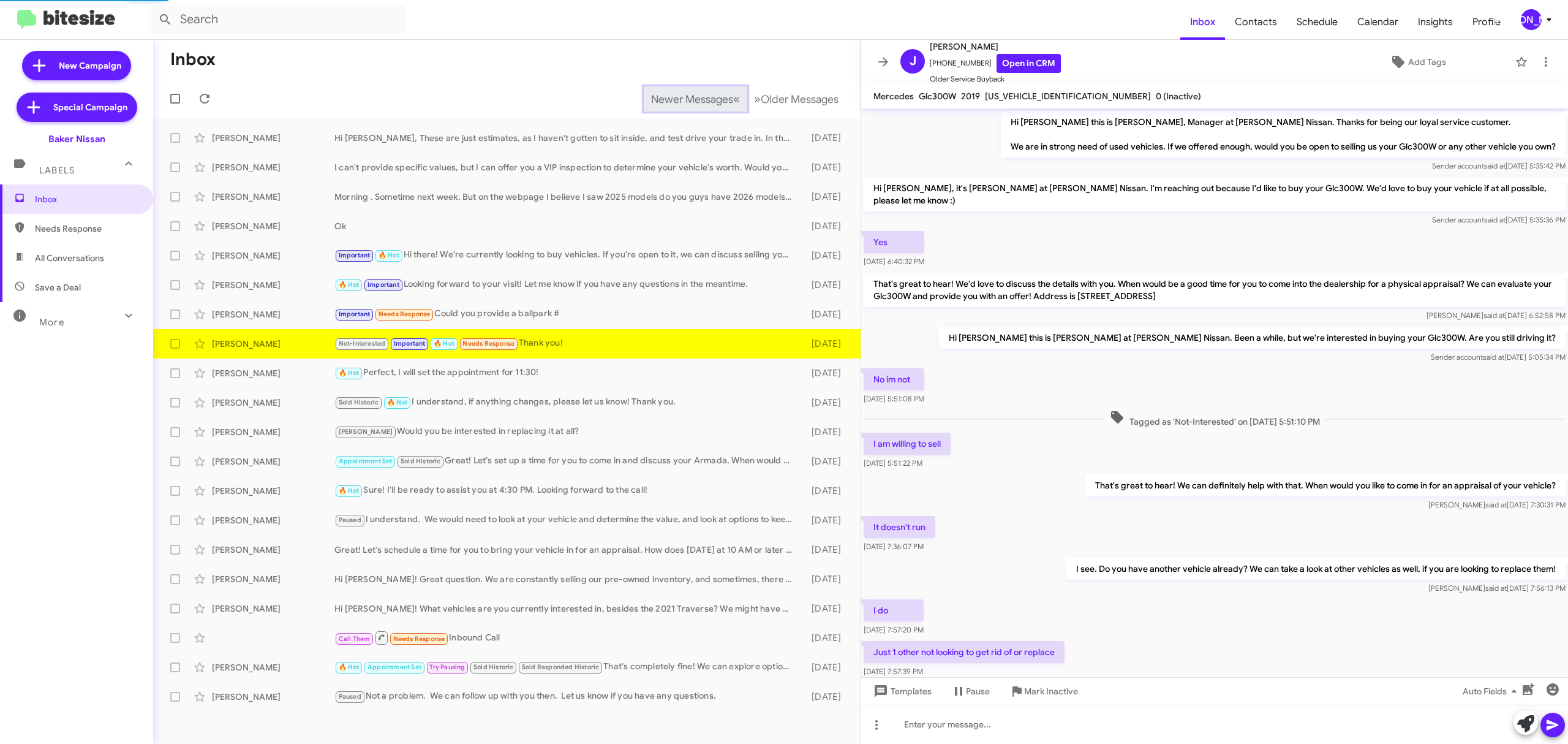
scroll to position [254, 0]
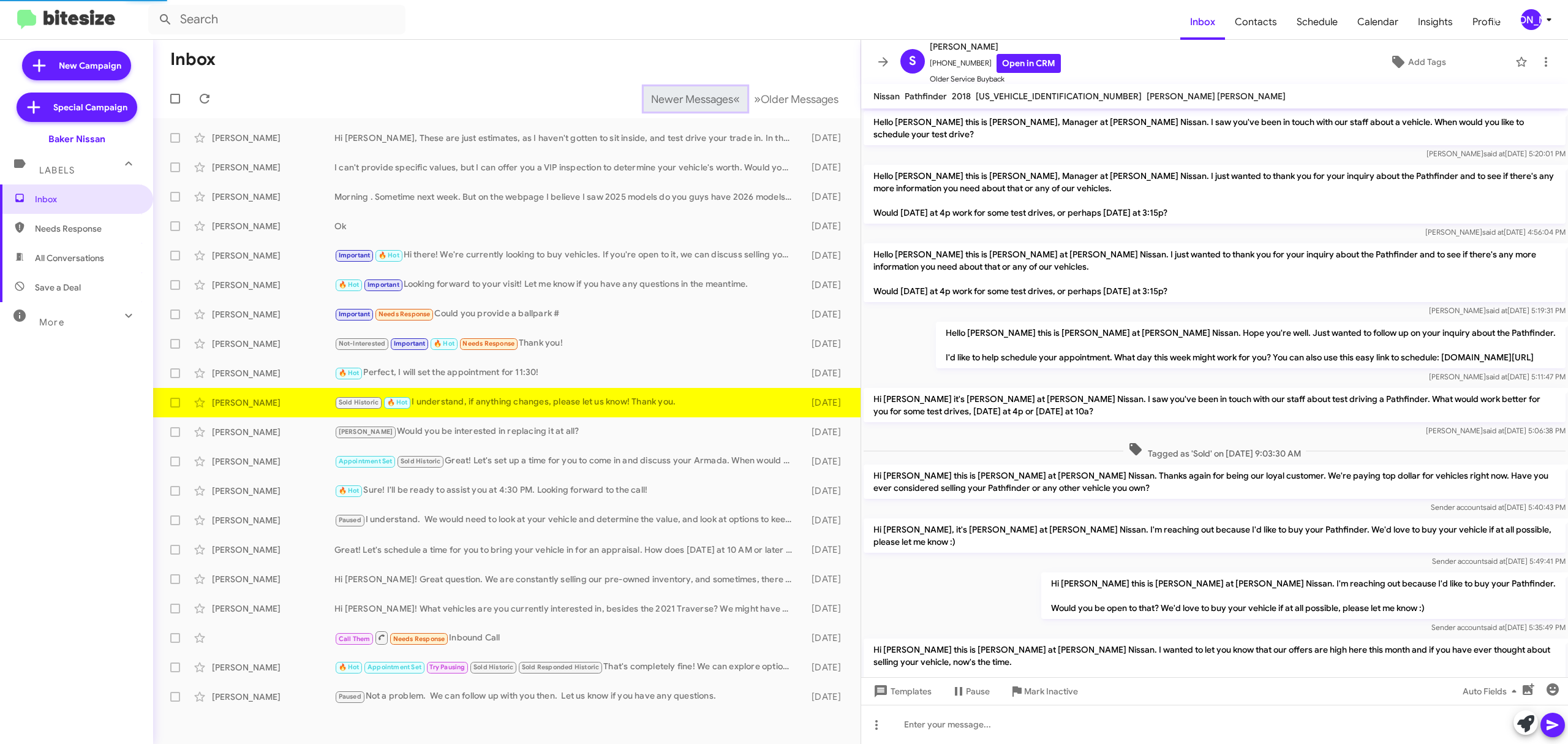
scroll to position [349, 0]
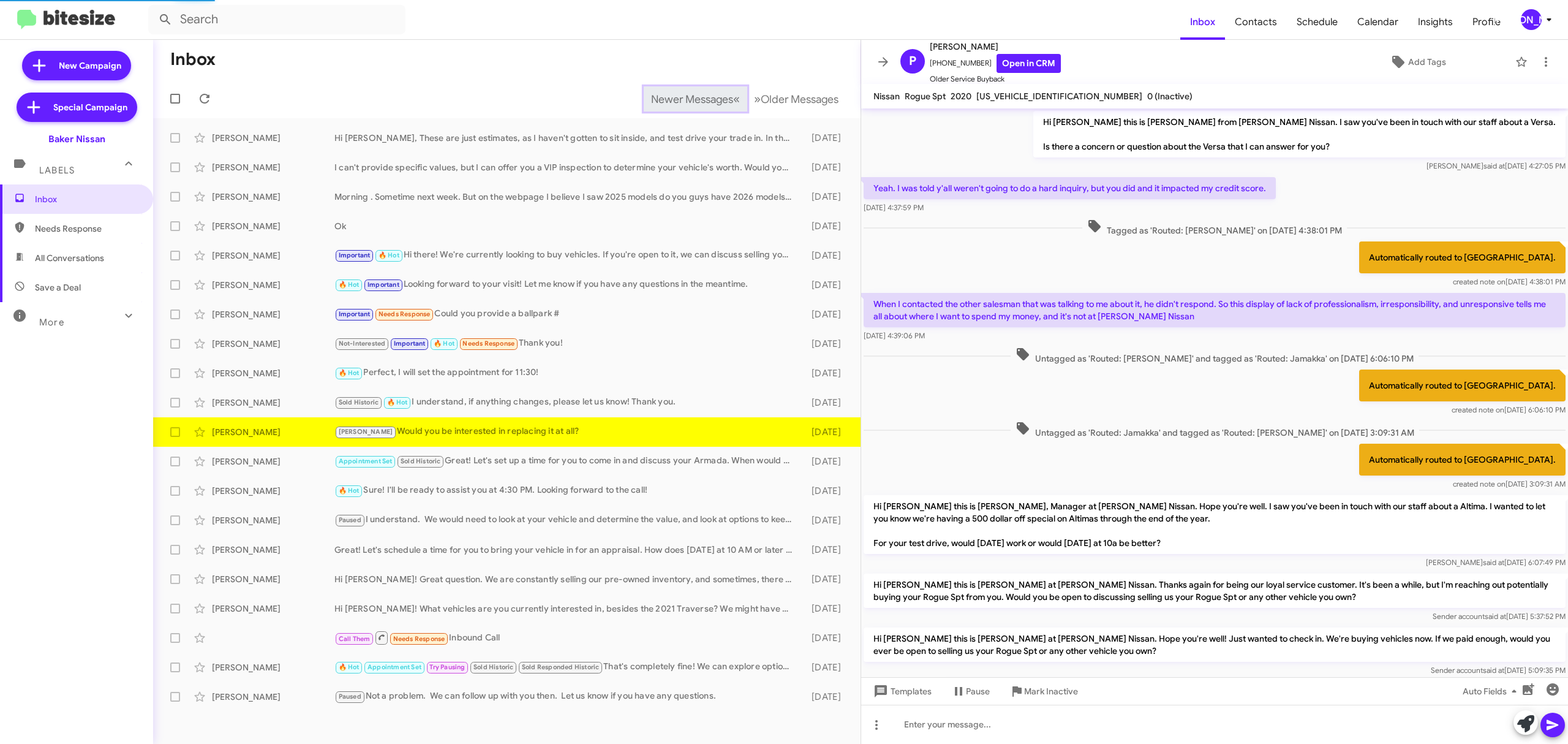
scroll to position [263, 0]
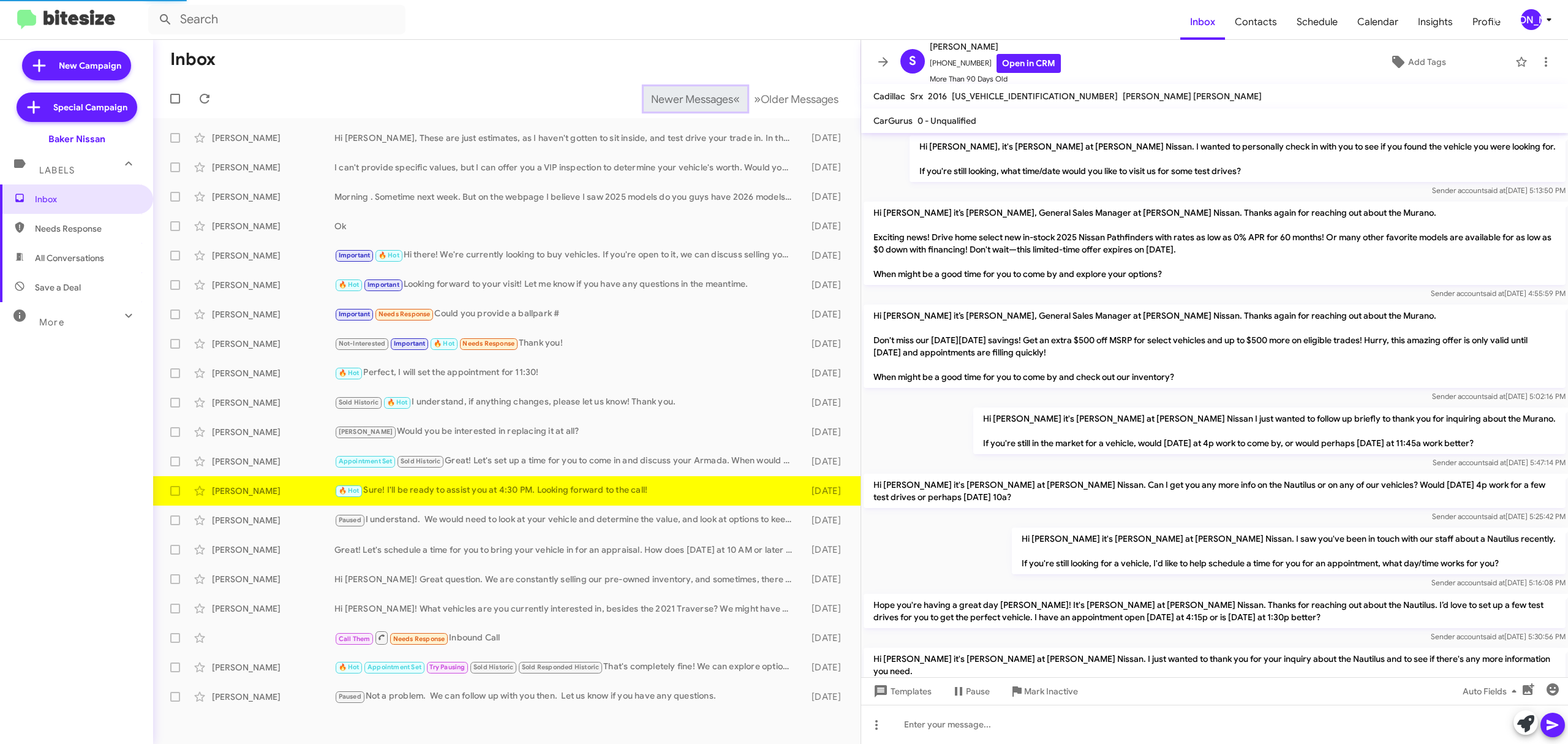
scroll to position [792, 0]
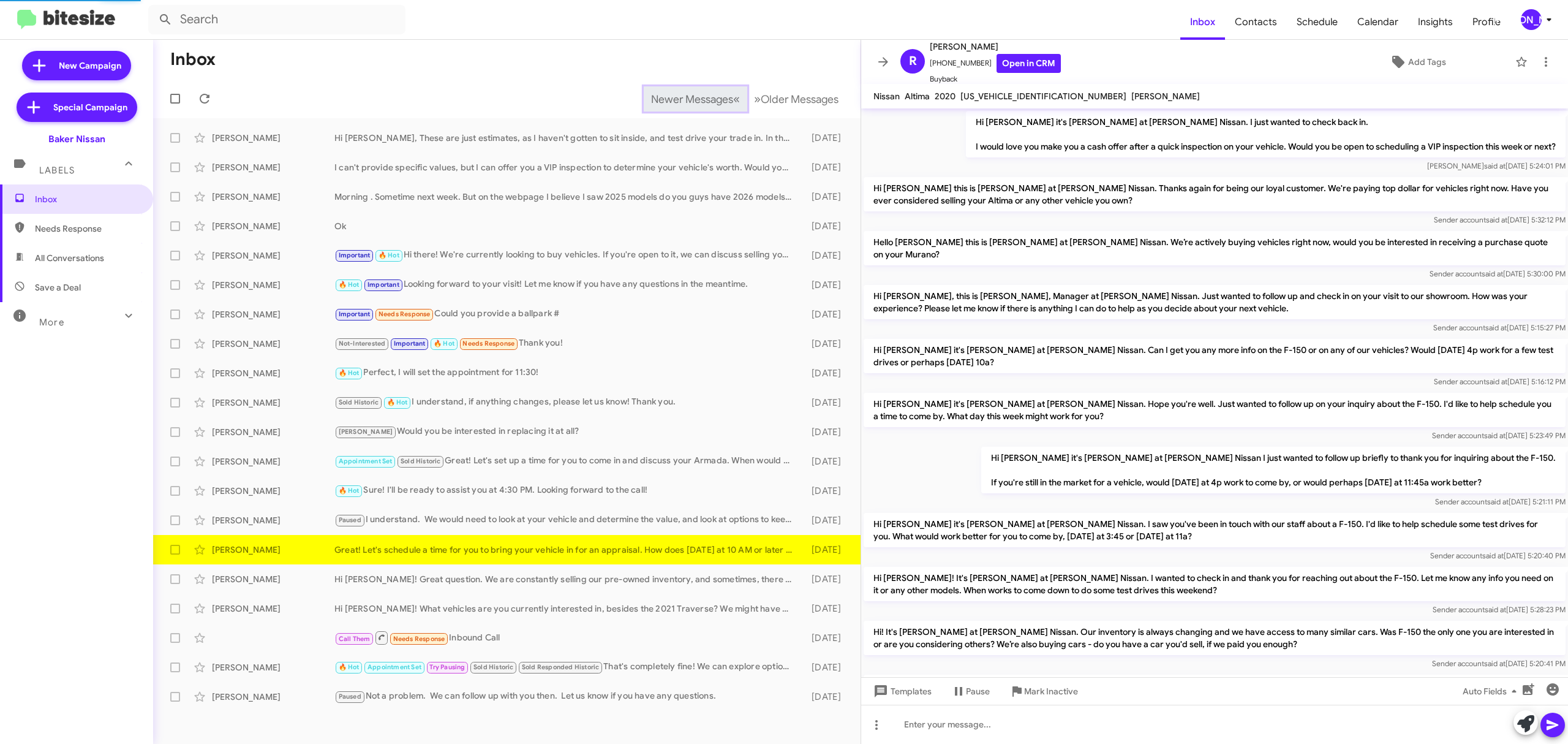
scroll to position [547, 0]
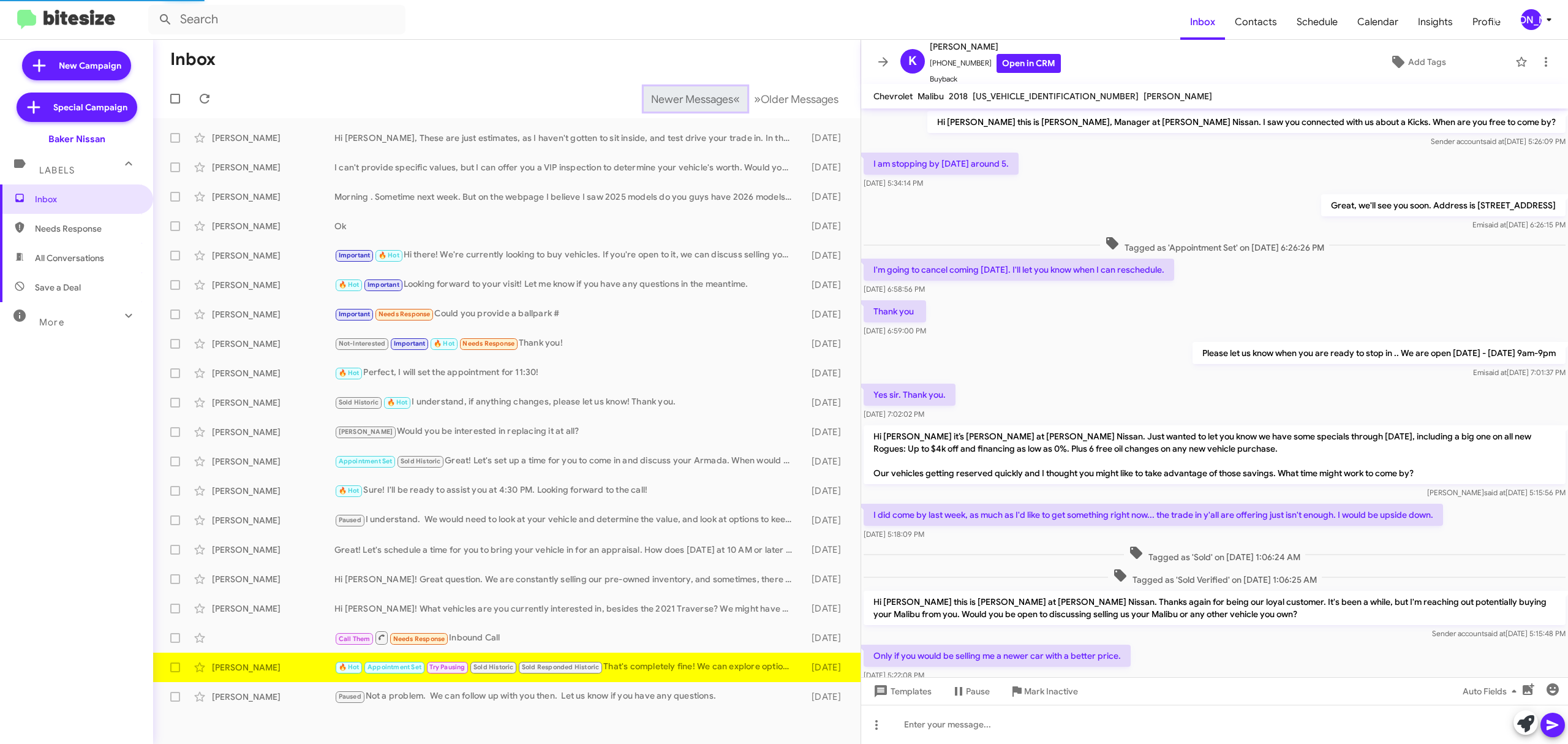
scroll to position [140, 0]
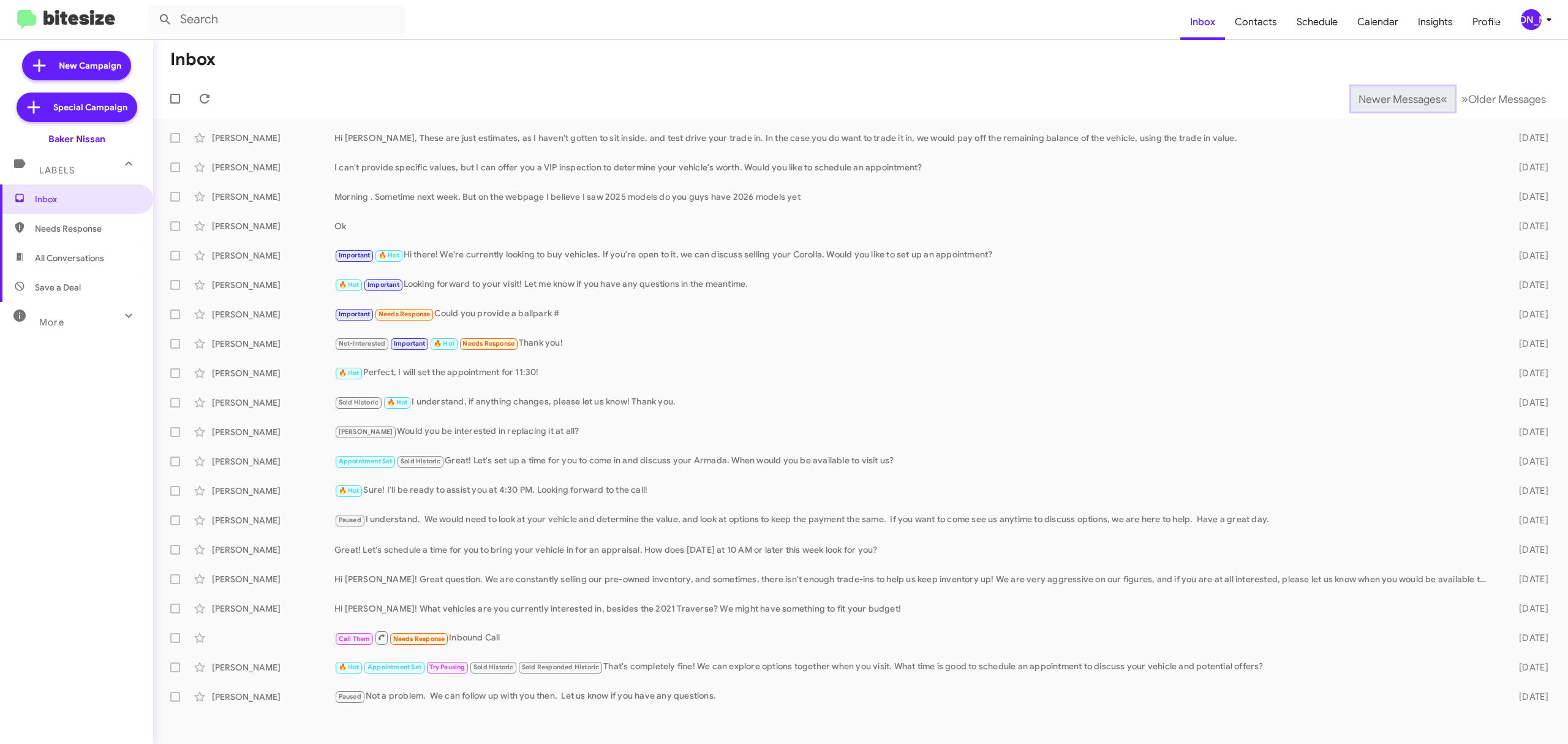
click at [1390, 98] on span "Newer Messages" at bounding box center [1399, 99] width 82 height 13
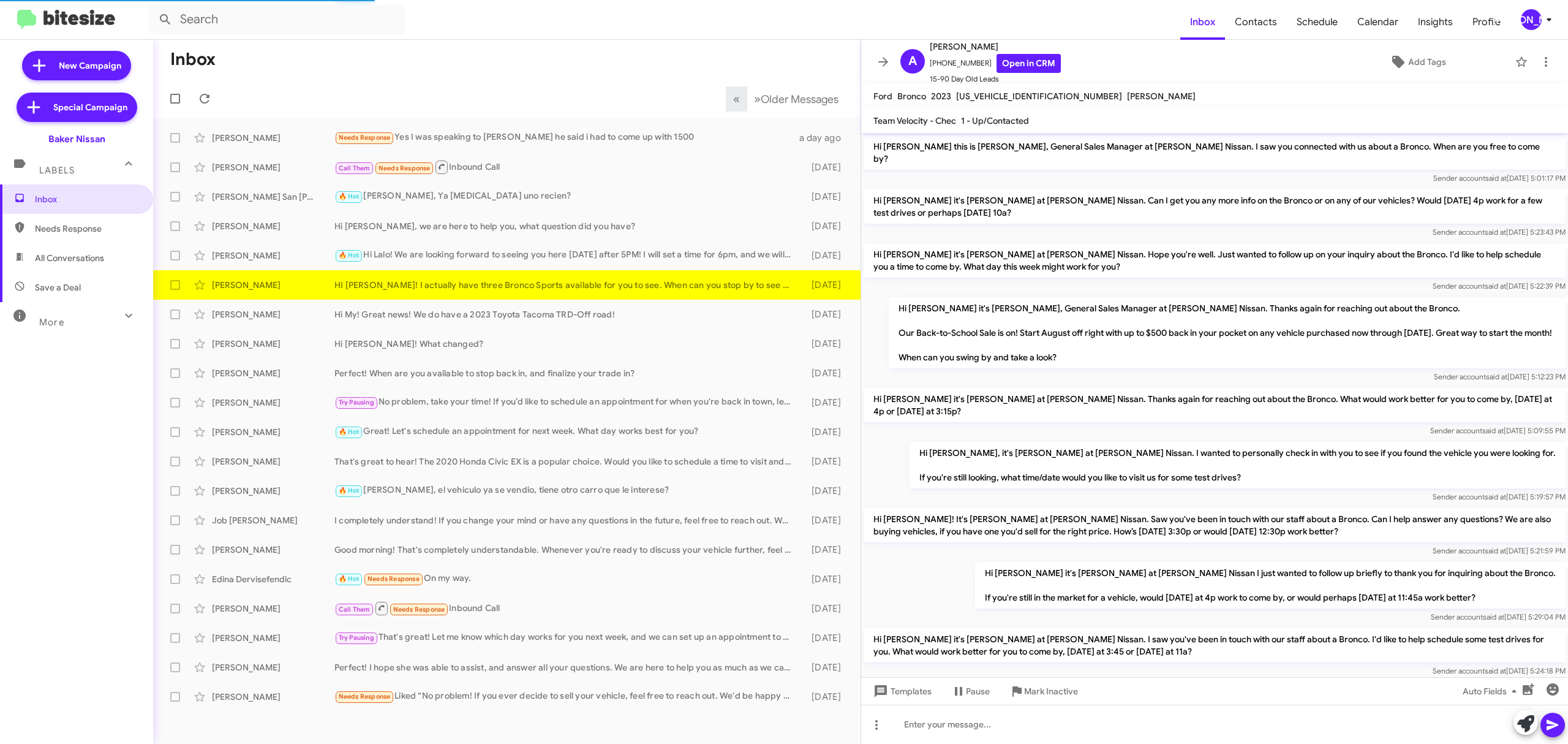
scroll to position [380, 0]
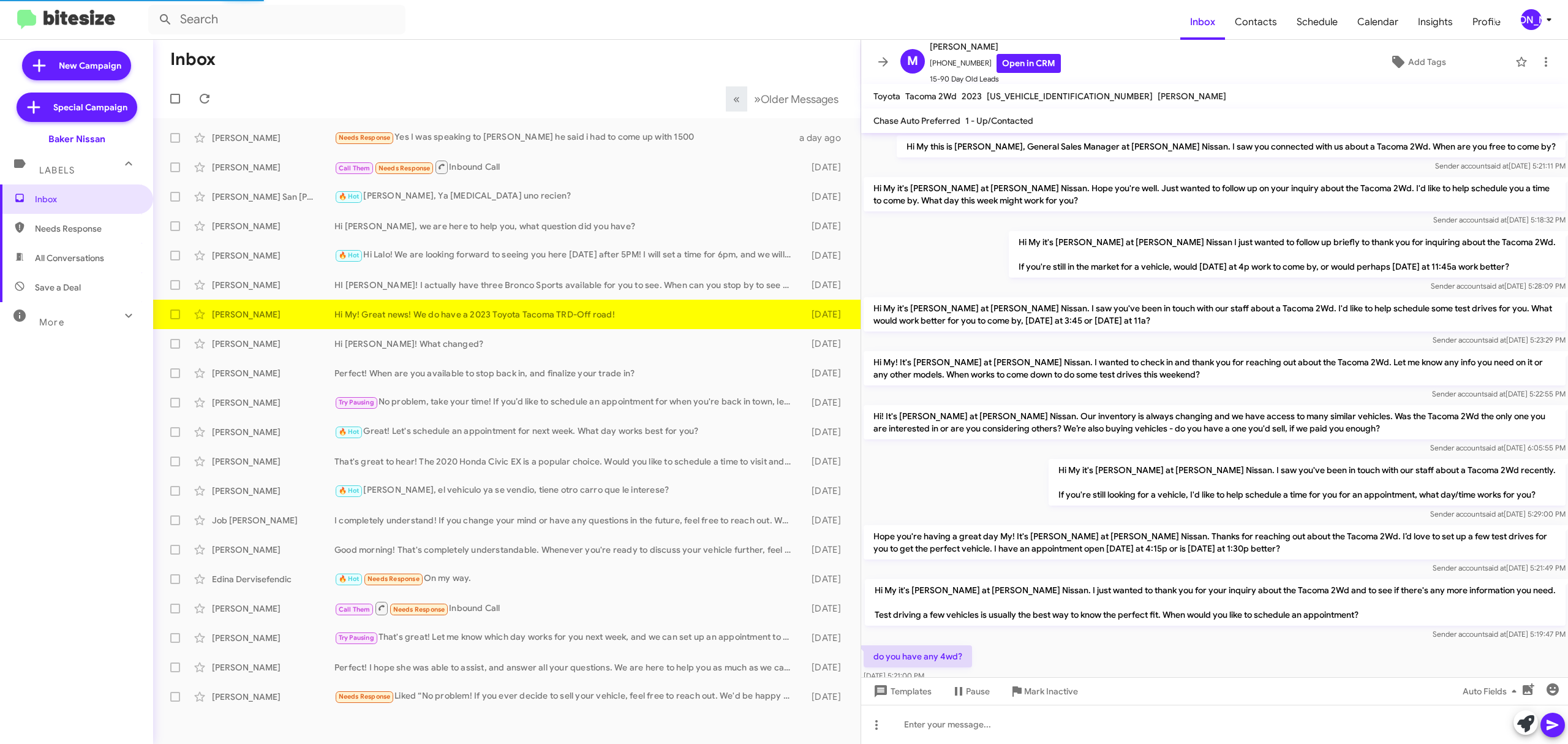
scroll to position [82, 0]
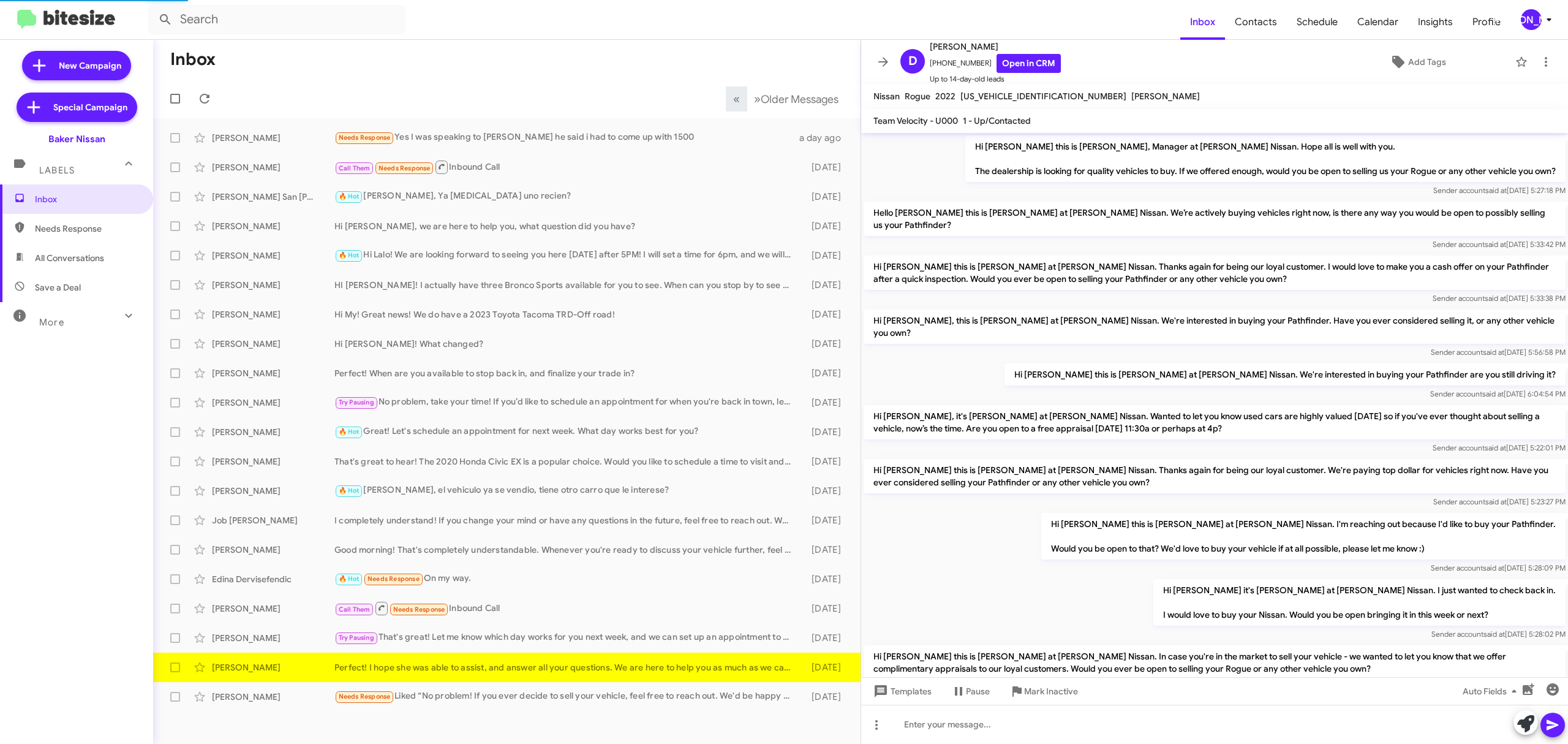
scroll to position [217, 0]
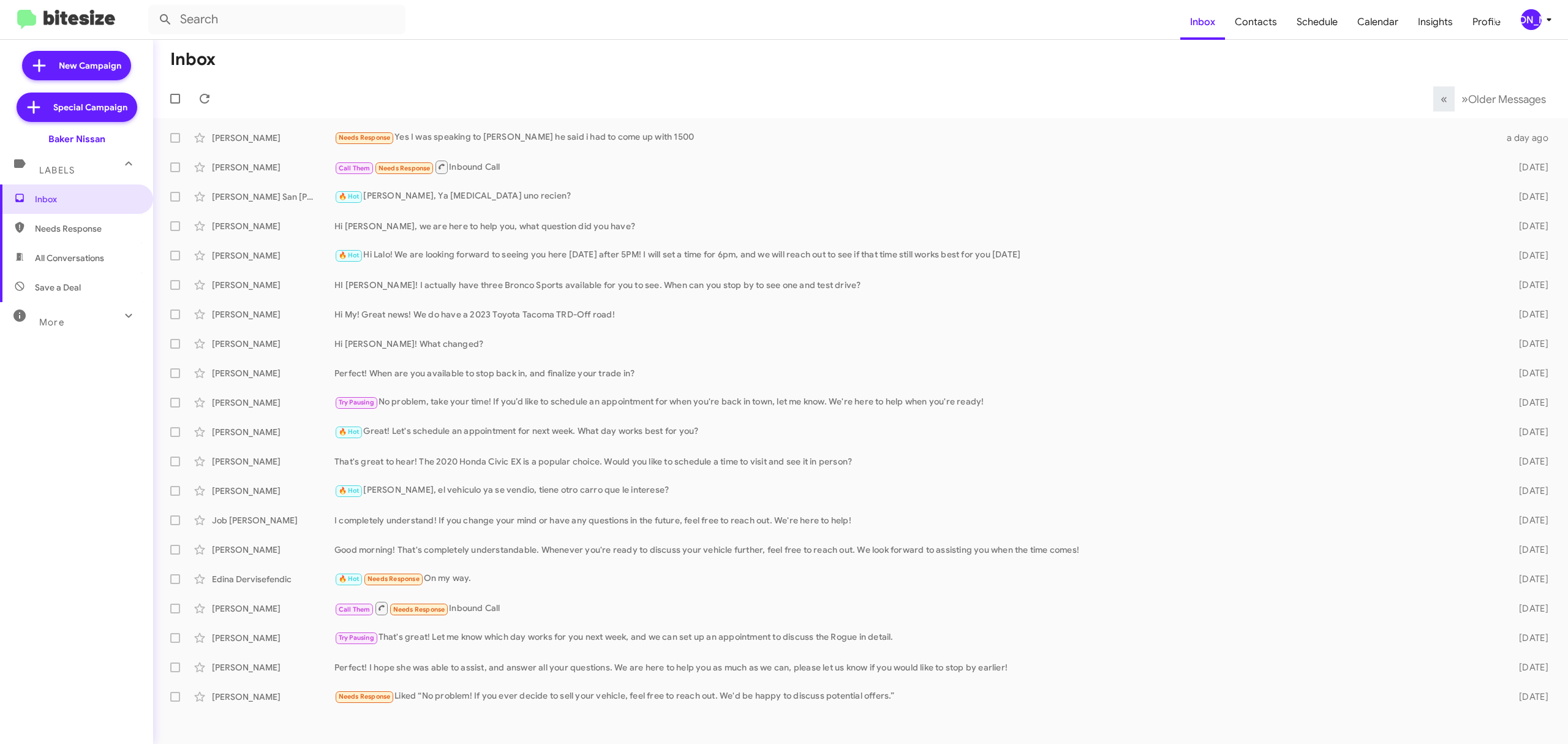
click at [1547, 19] on icon at bounding box center [1549, 19] width 15 height 15
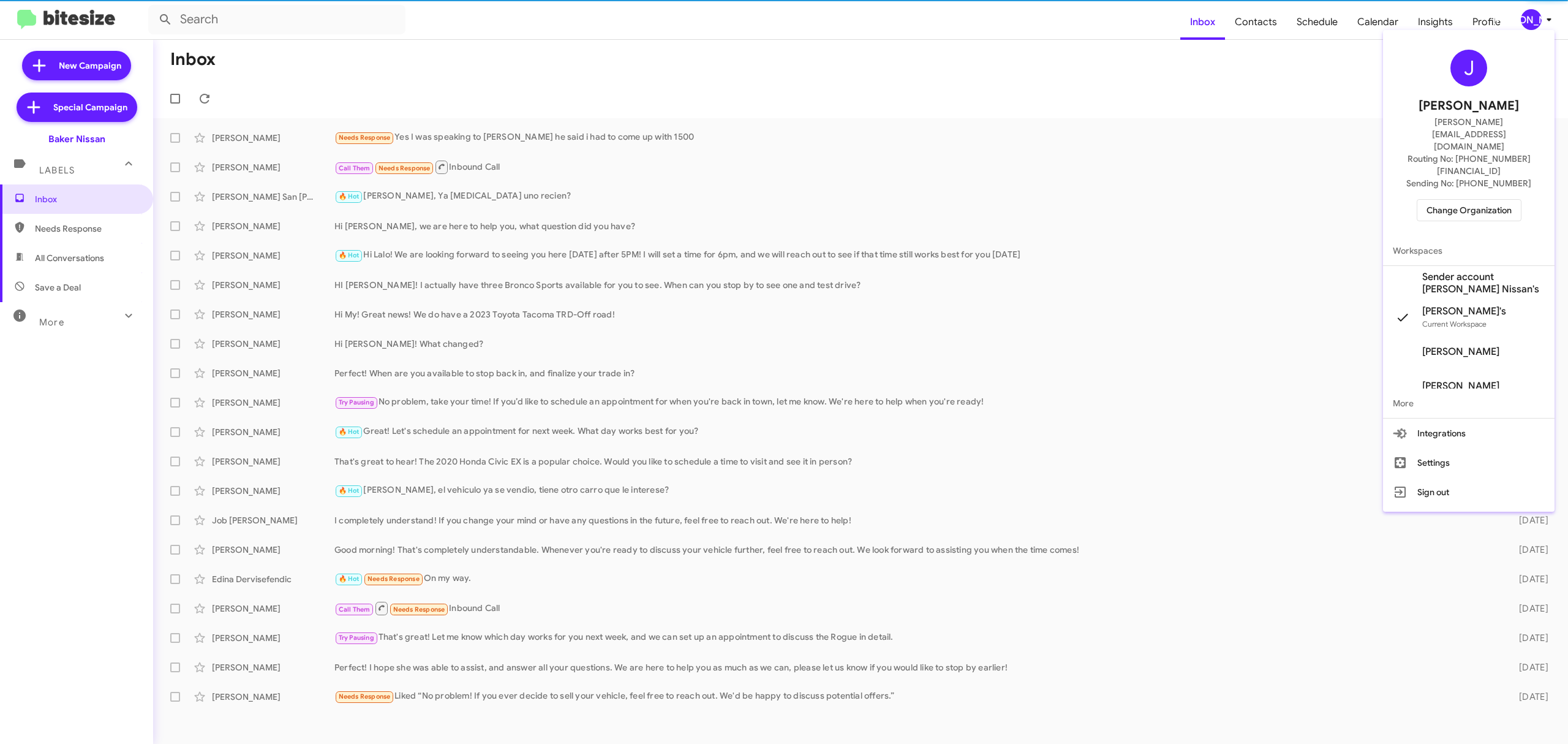
click at [1472, 200] on span "Change Organization" at bounding box center [1469, 211] width 85 height 21
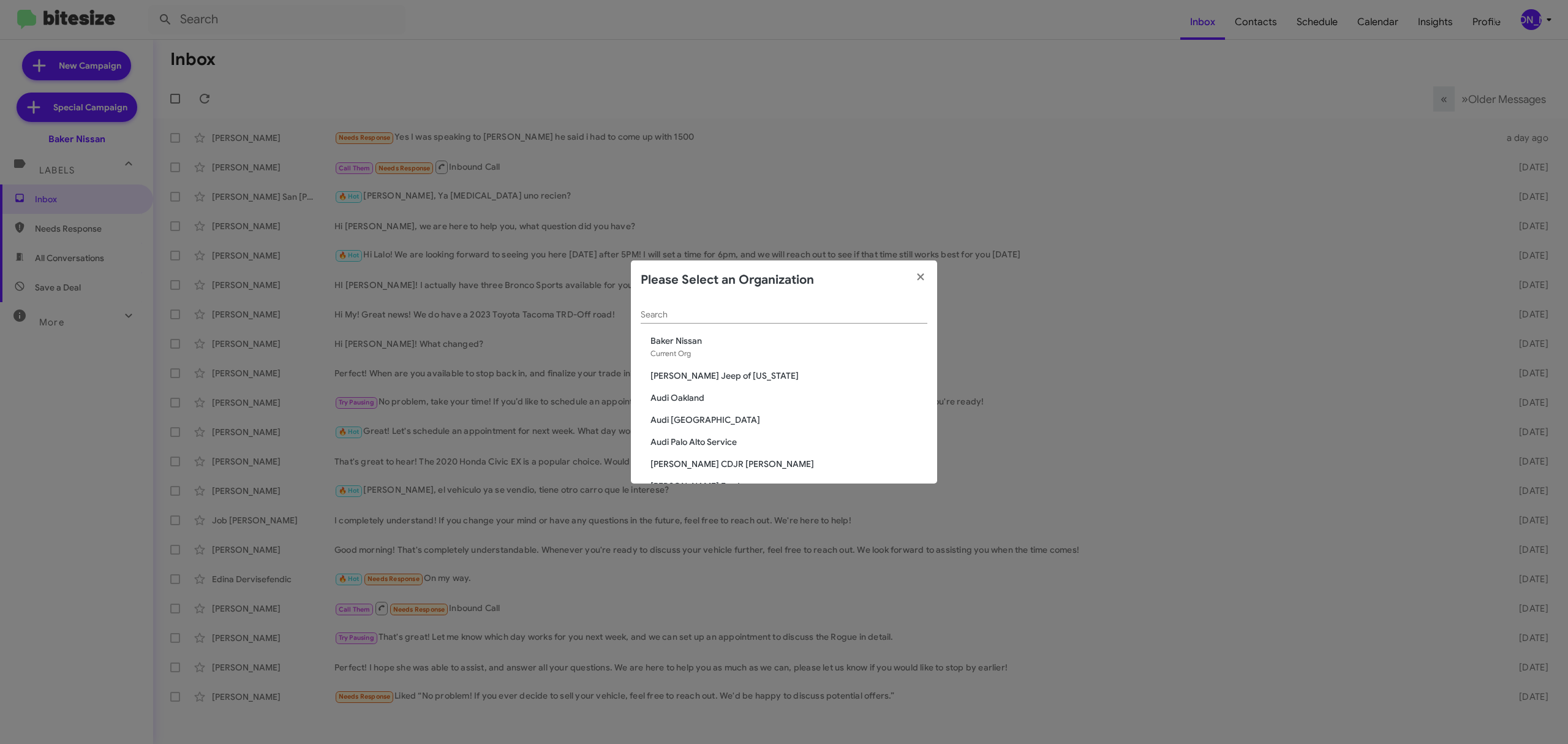
click at [762, 326] on div "Search" at bounding box center [784, 317] width 287 height 35
click at [764, 311] on input "Search" at bounding box center [784, 314] width 287 height 10
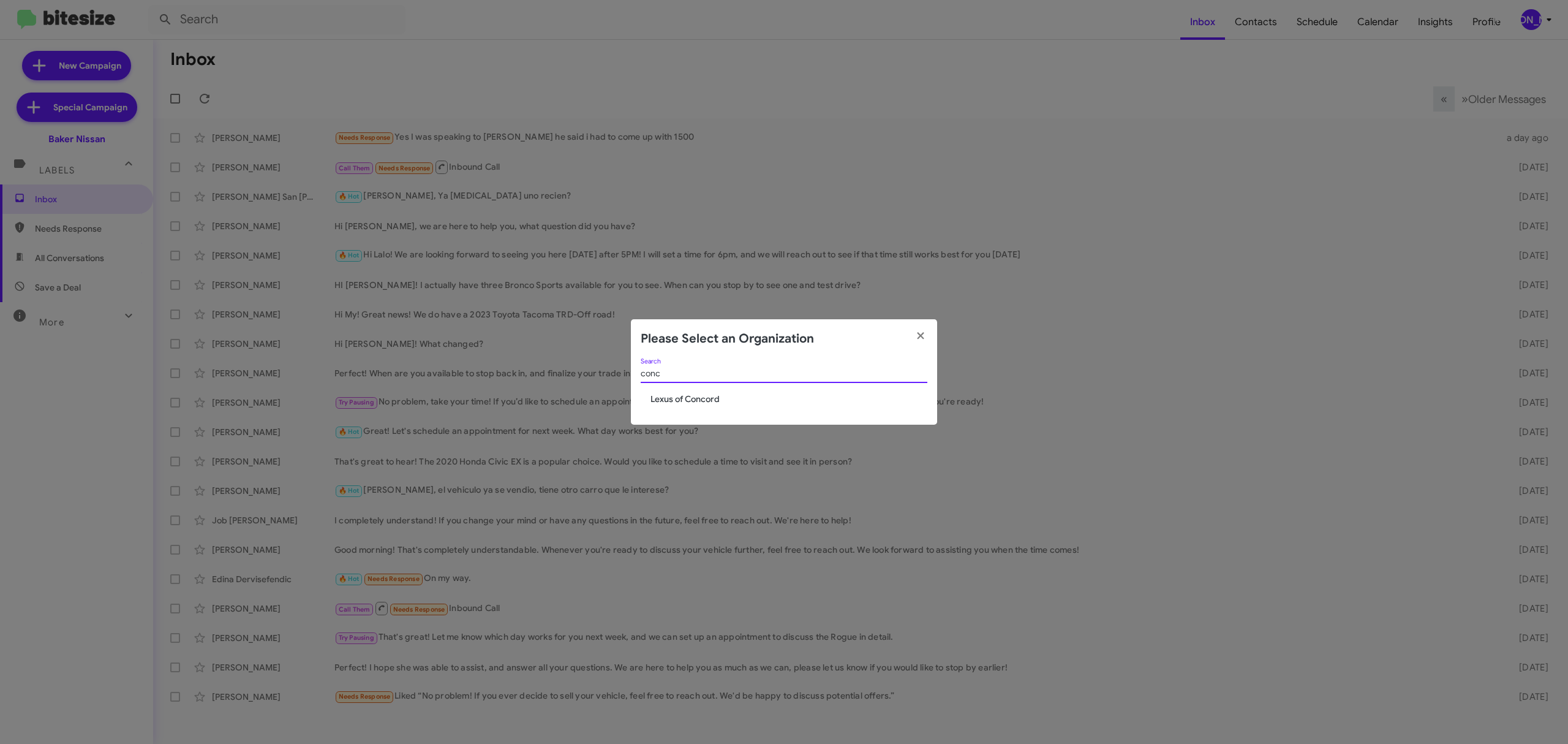
type input "conc"
click at [706, 402] on span "Lexus of Concord" at bounding box center [789, 399] width 277 height 12
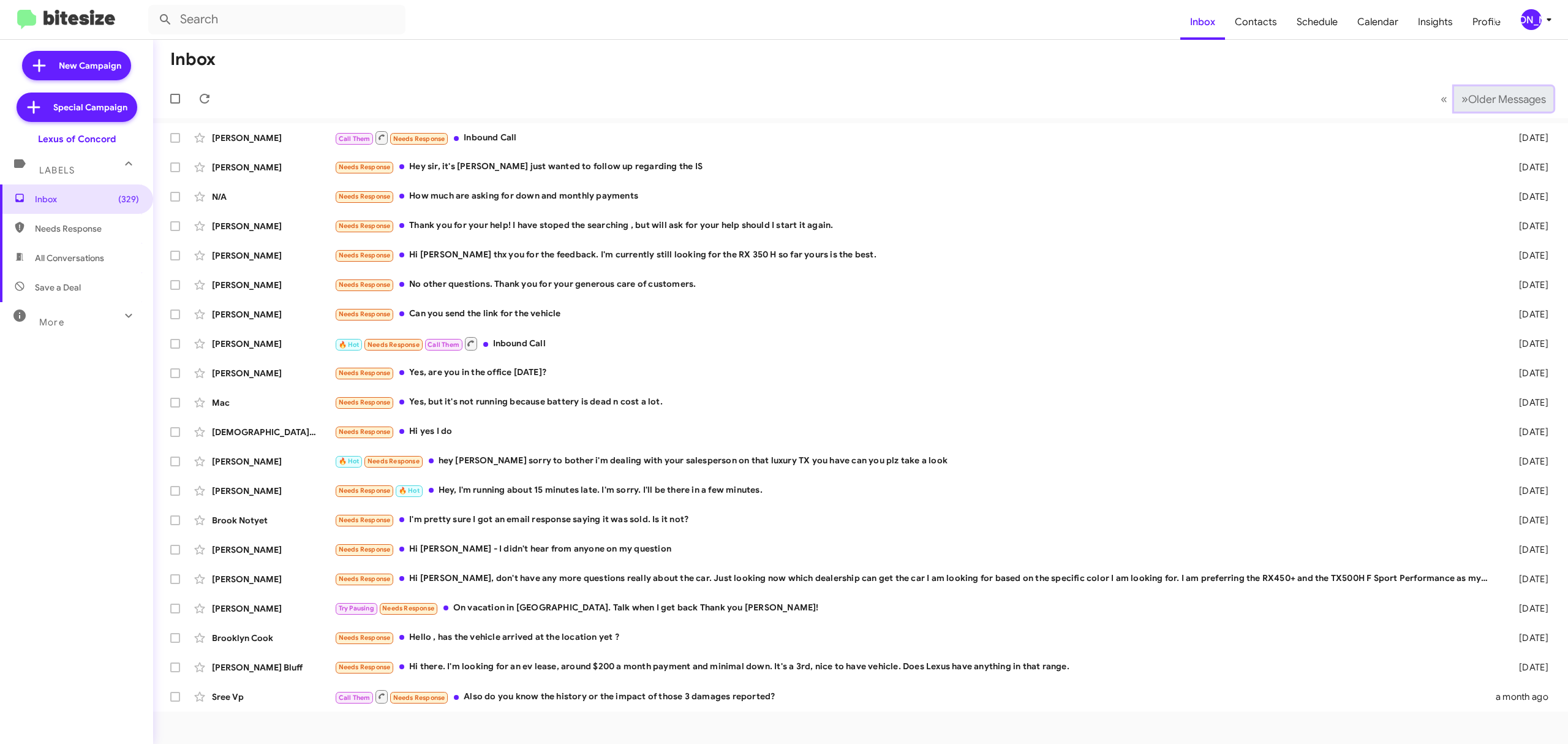
click at [1488, 102] on span "Older Messages" at bounding box center [1507, 99] width 78 height 13
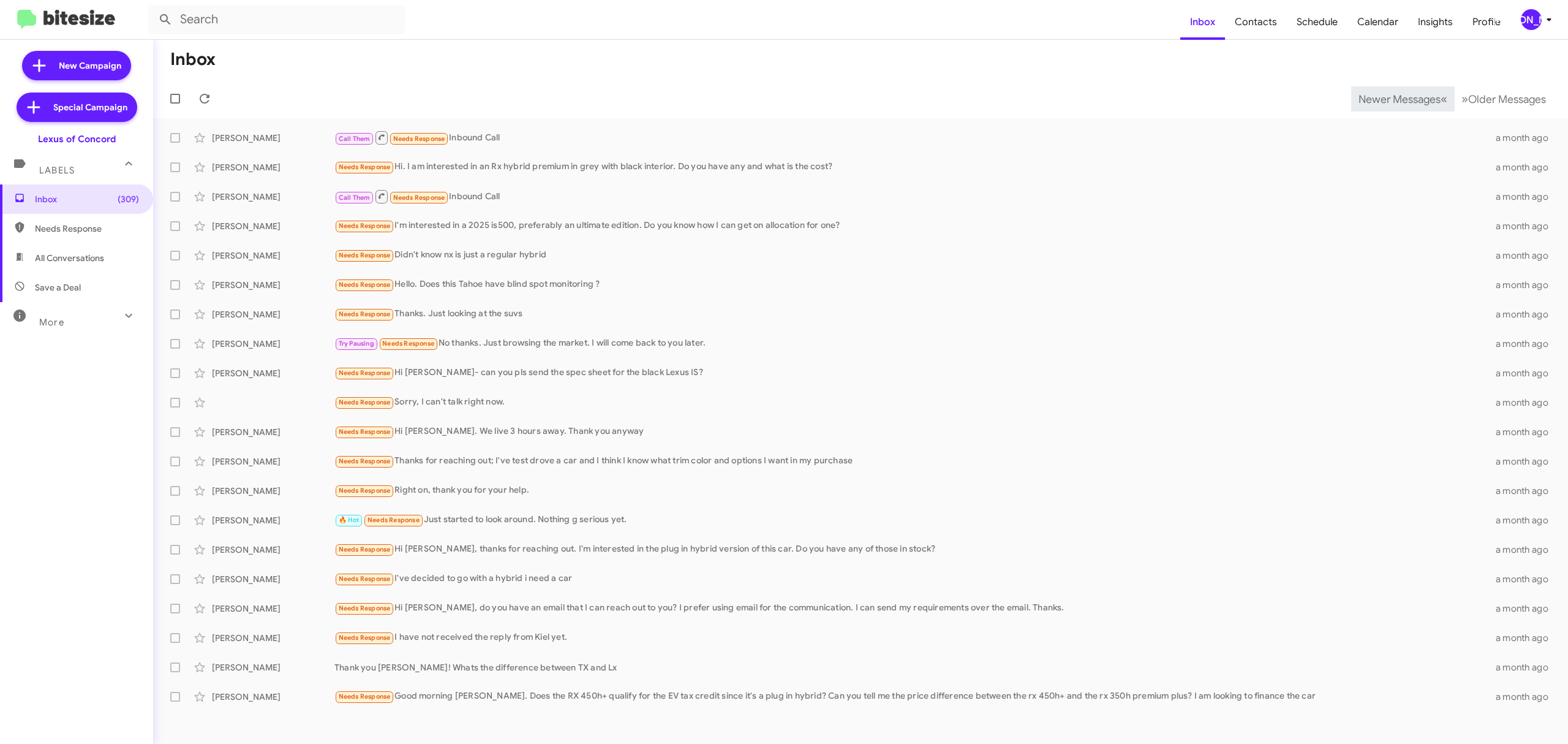
click at [1390, 98] on span "Newer Messages" at bounding box center [1399, 99] width 82 height 13
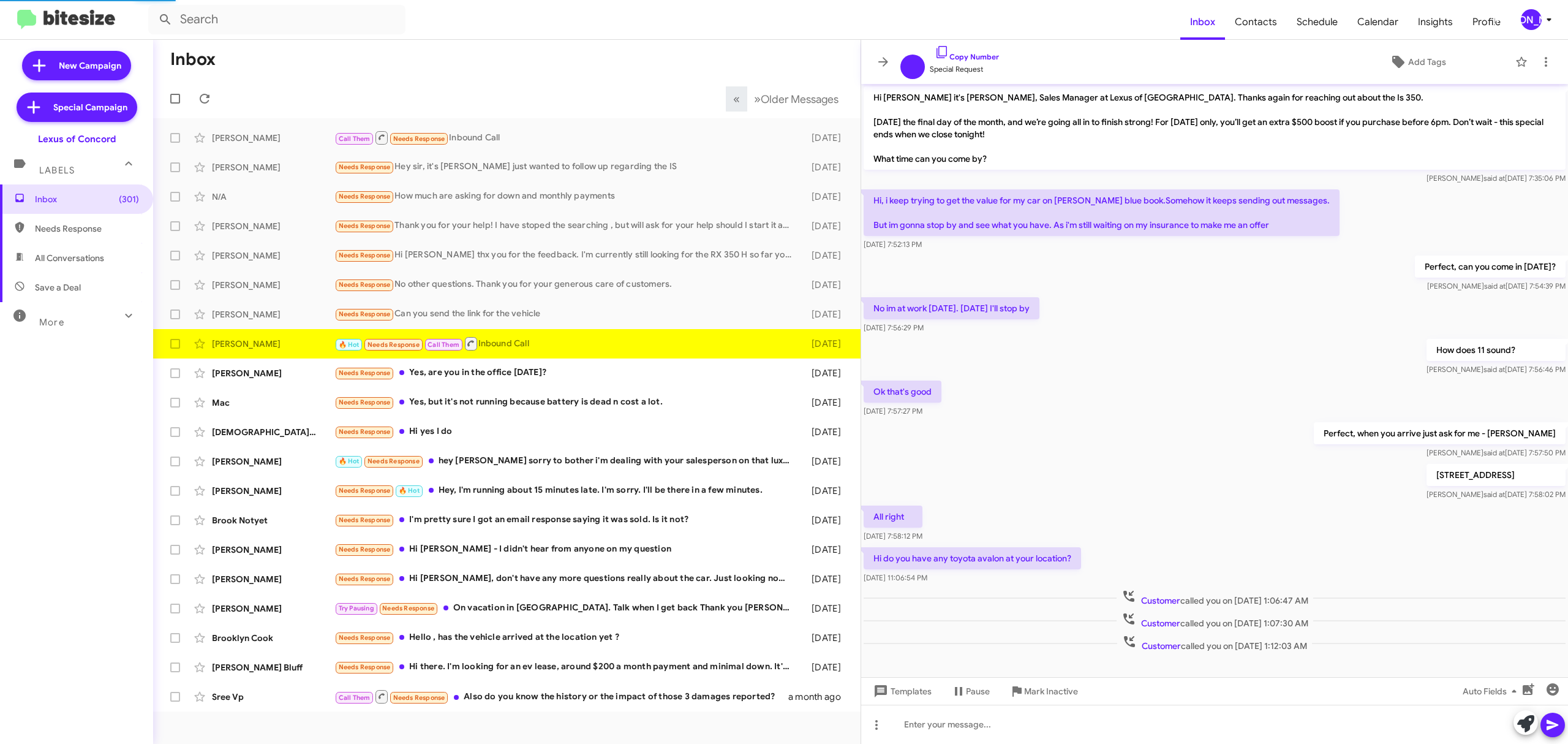
scroll to position [18, 0]
